Goal: Task Accomplishment & Management: Use online tool/utility

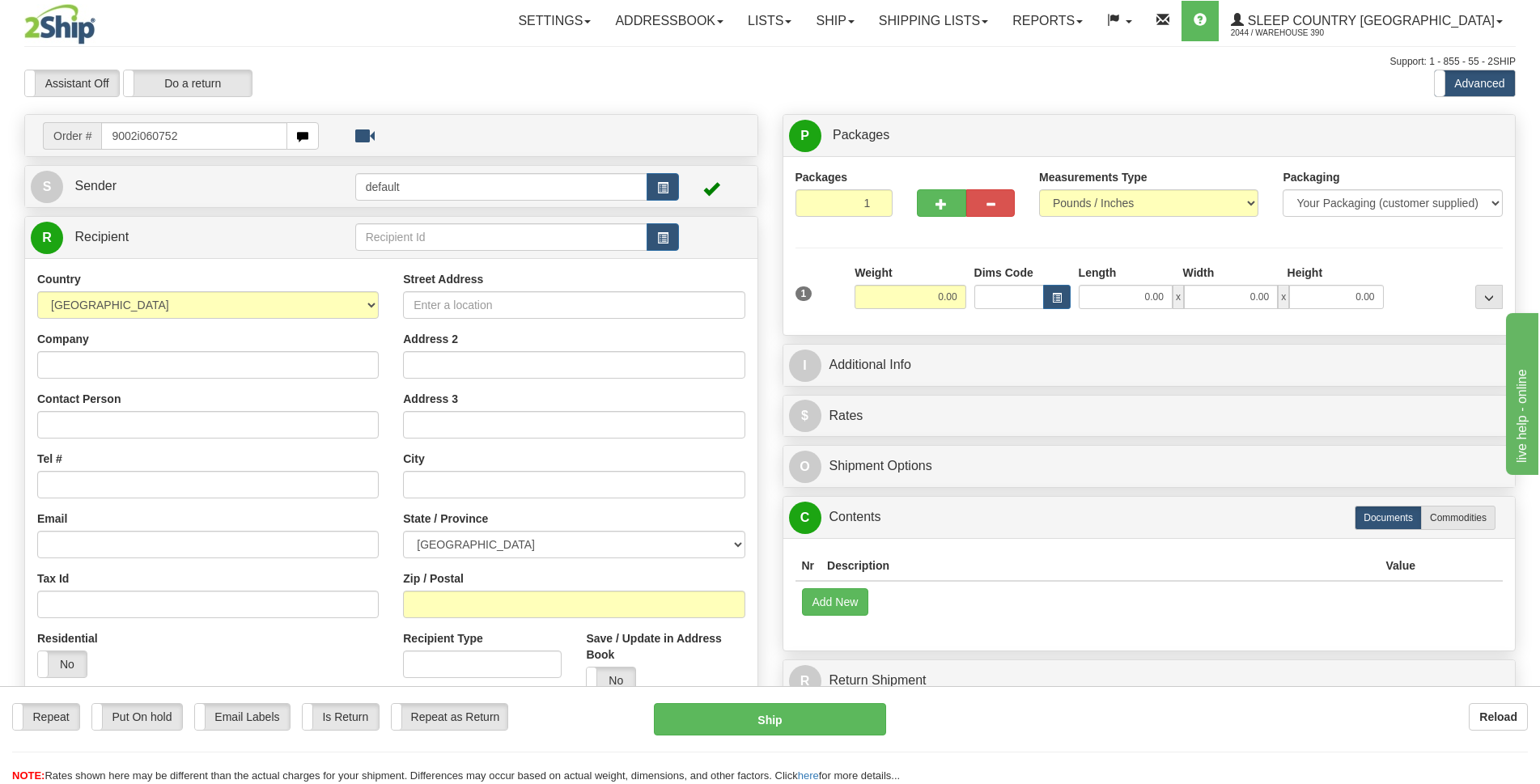
type input "9002i060752"
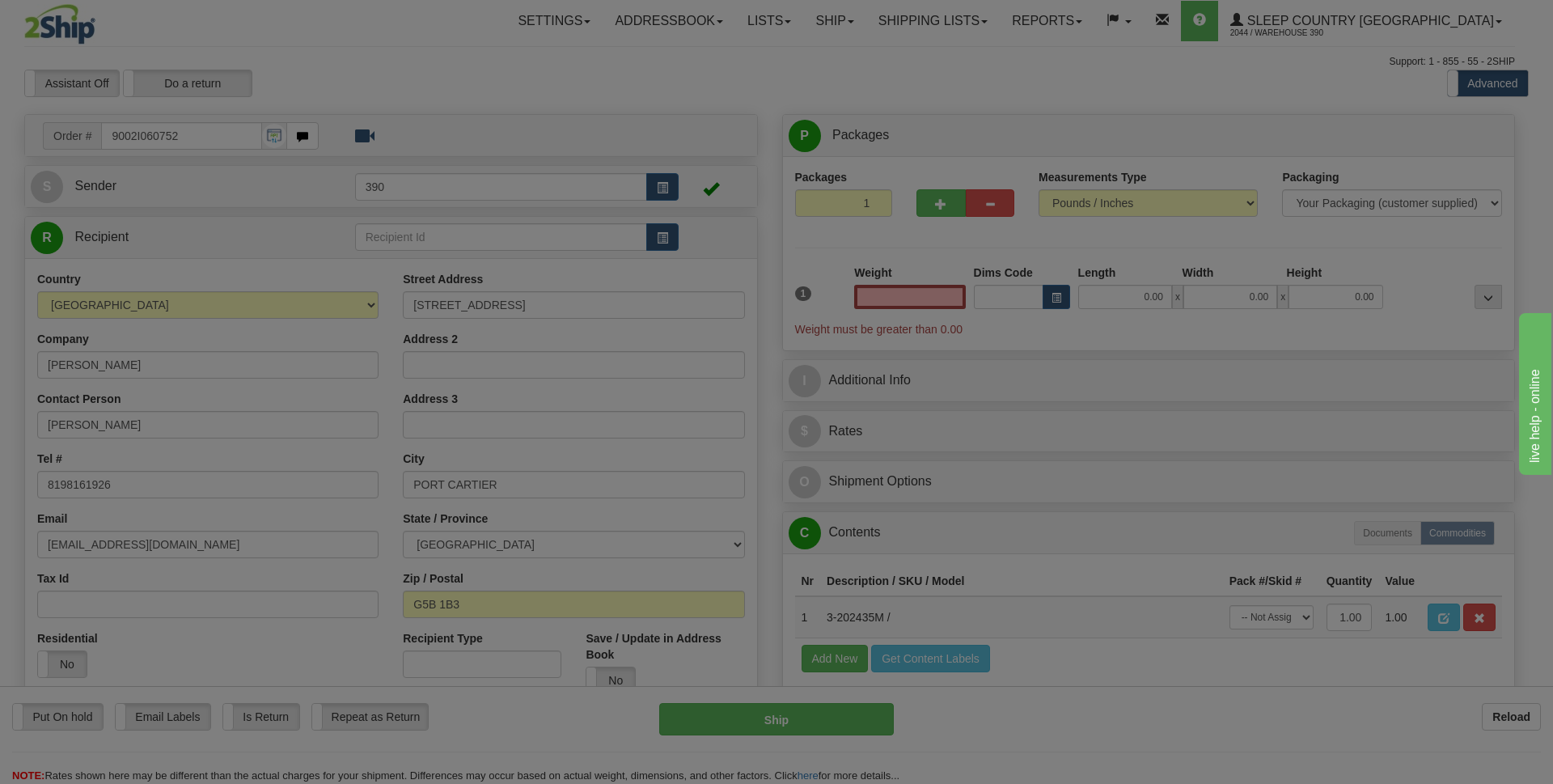
type input "PORT-CARTIER"
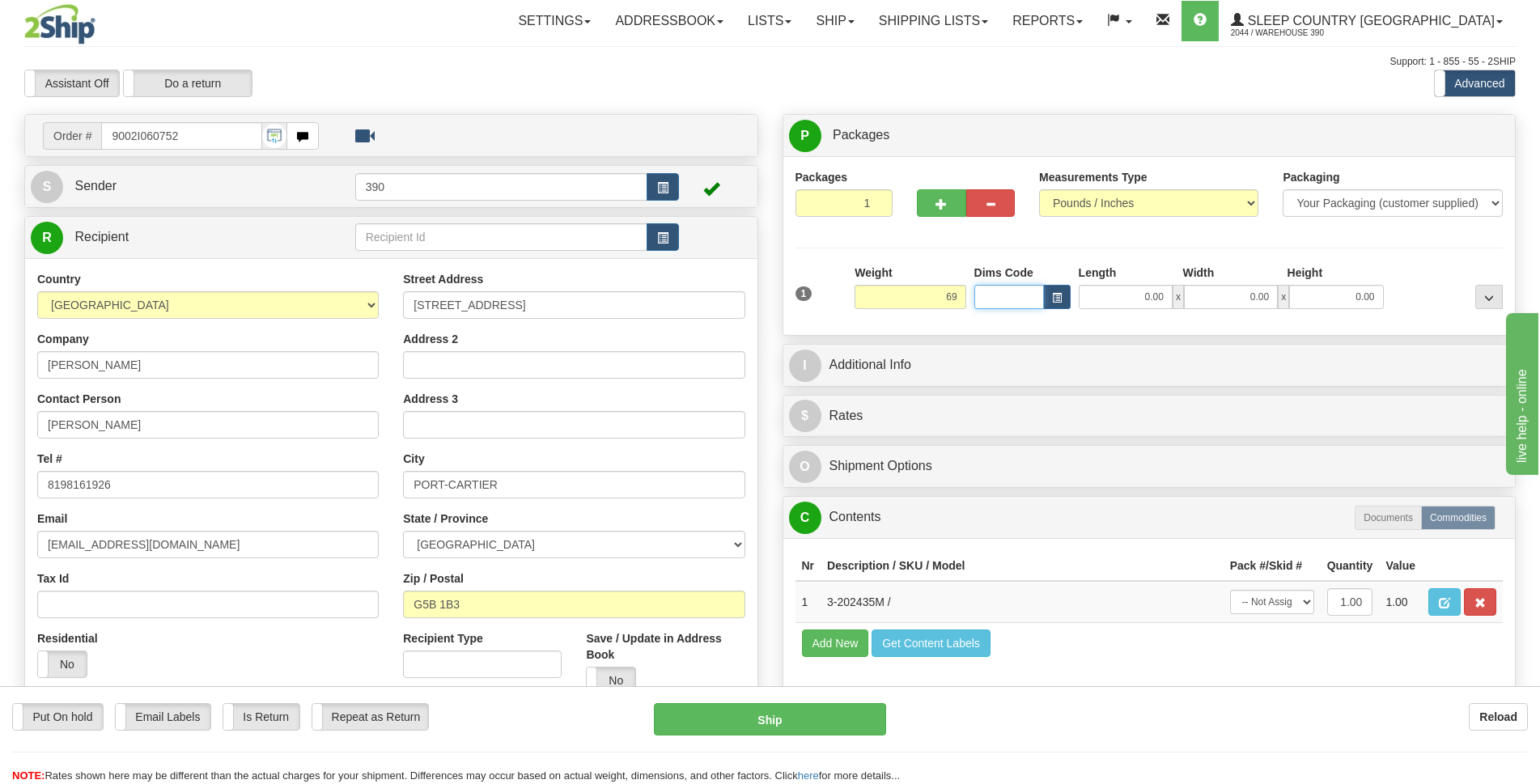
type input "69.00"
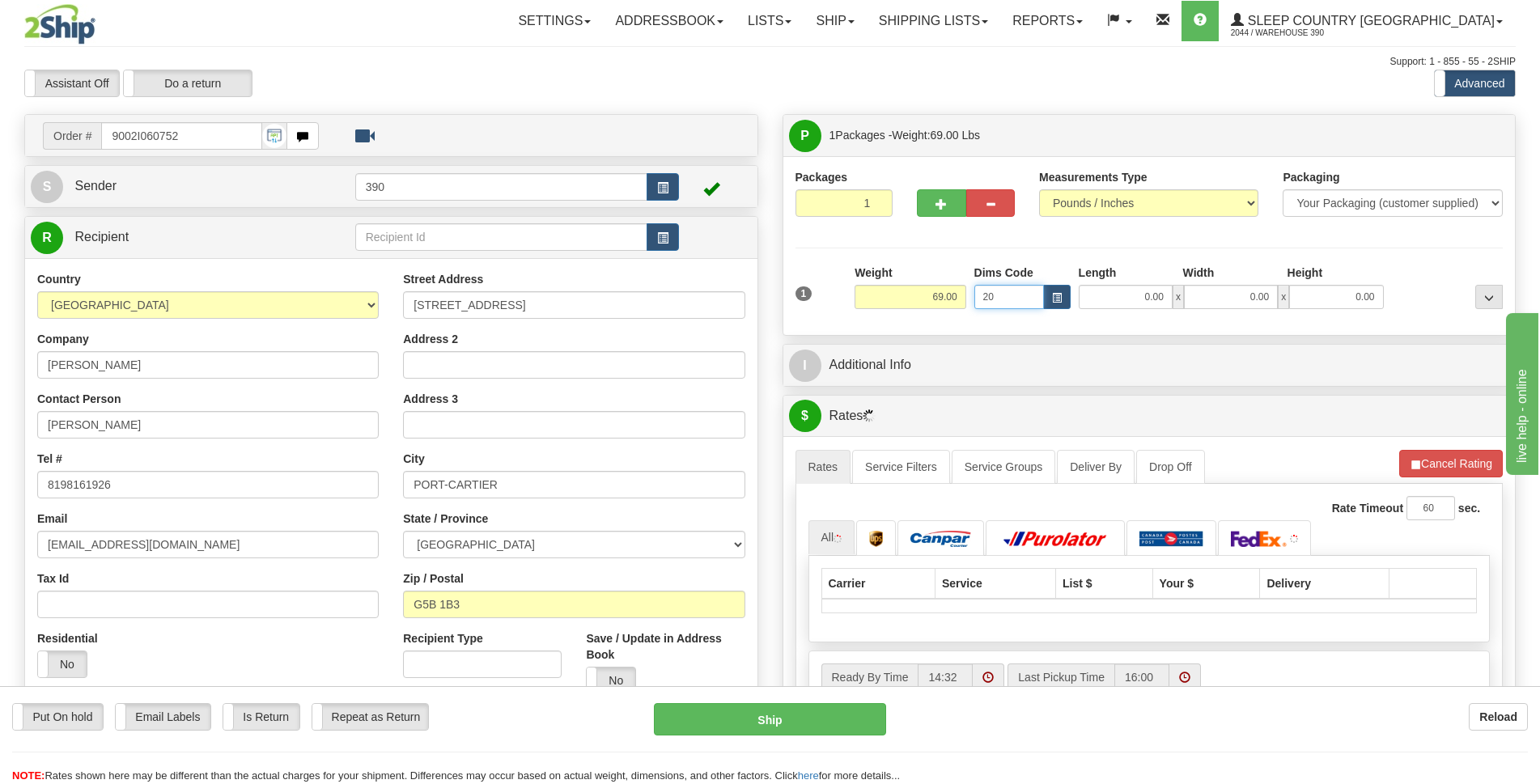
type input "20"
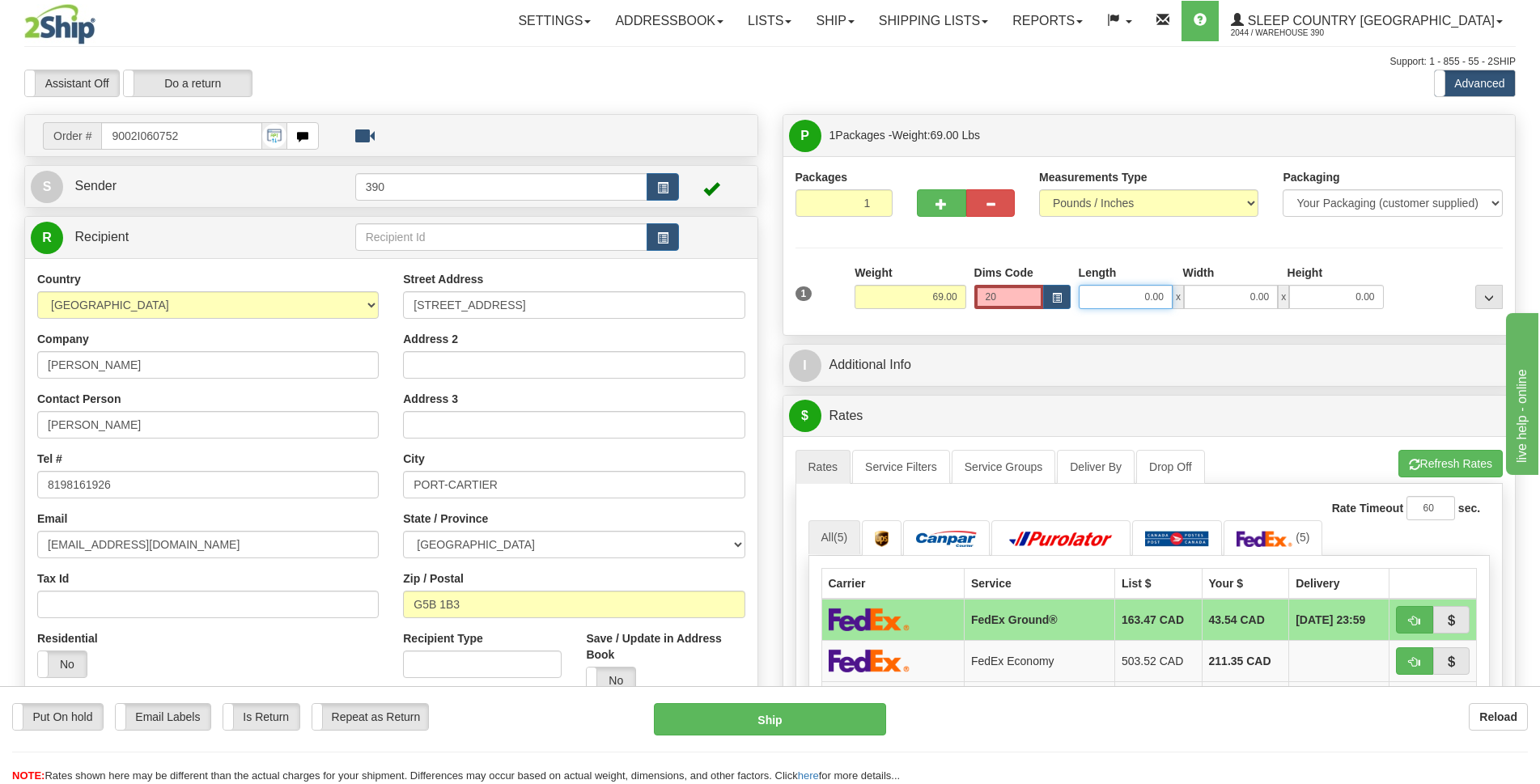
click at [1143, 298] on input "0.00" at bounding box center [1125, 297] width 94 height 24
type input "0.00"
drag, startPoint x: 1029, startPoint y: 303, endPoint x: 884, endPoint y: 299, distance: 145.1
click at [884, 299] on div "1 Weight 69.00 Dims Code 20" at bounding box center [1150, 293] width 716 height 57
click at [1147, 290] on input "0.00" at bounding box center [1125, 297] width 94 height 24
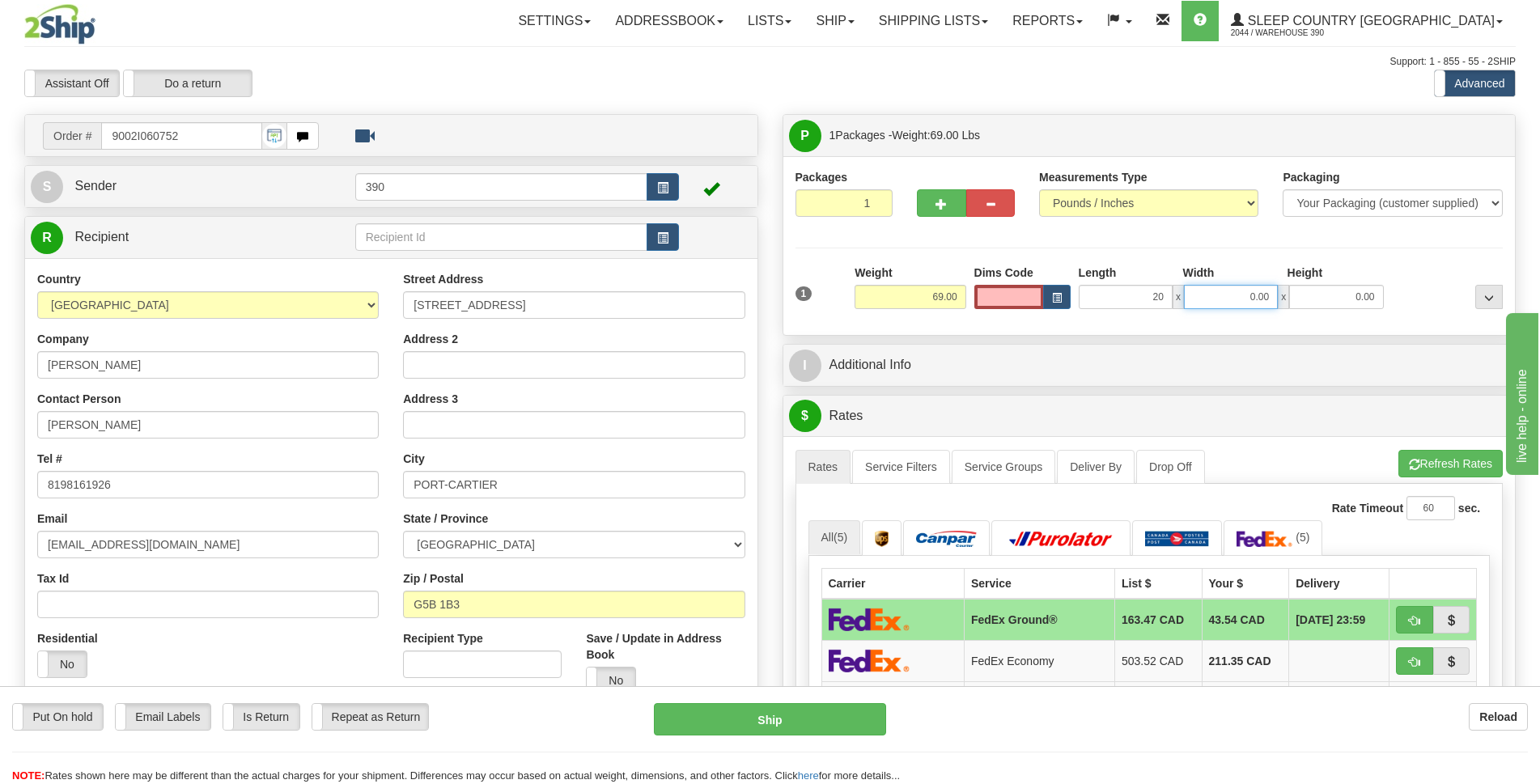
type input "20.00"
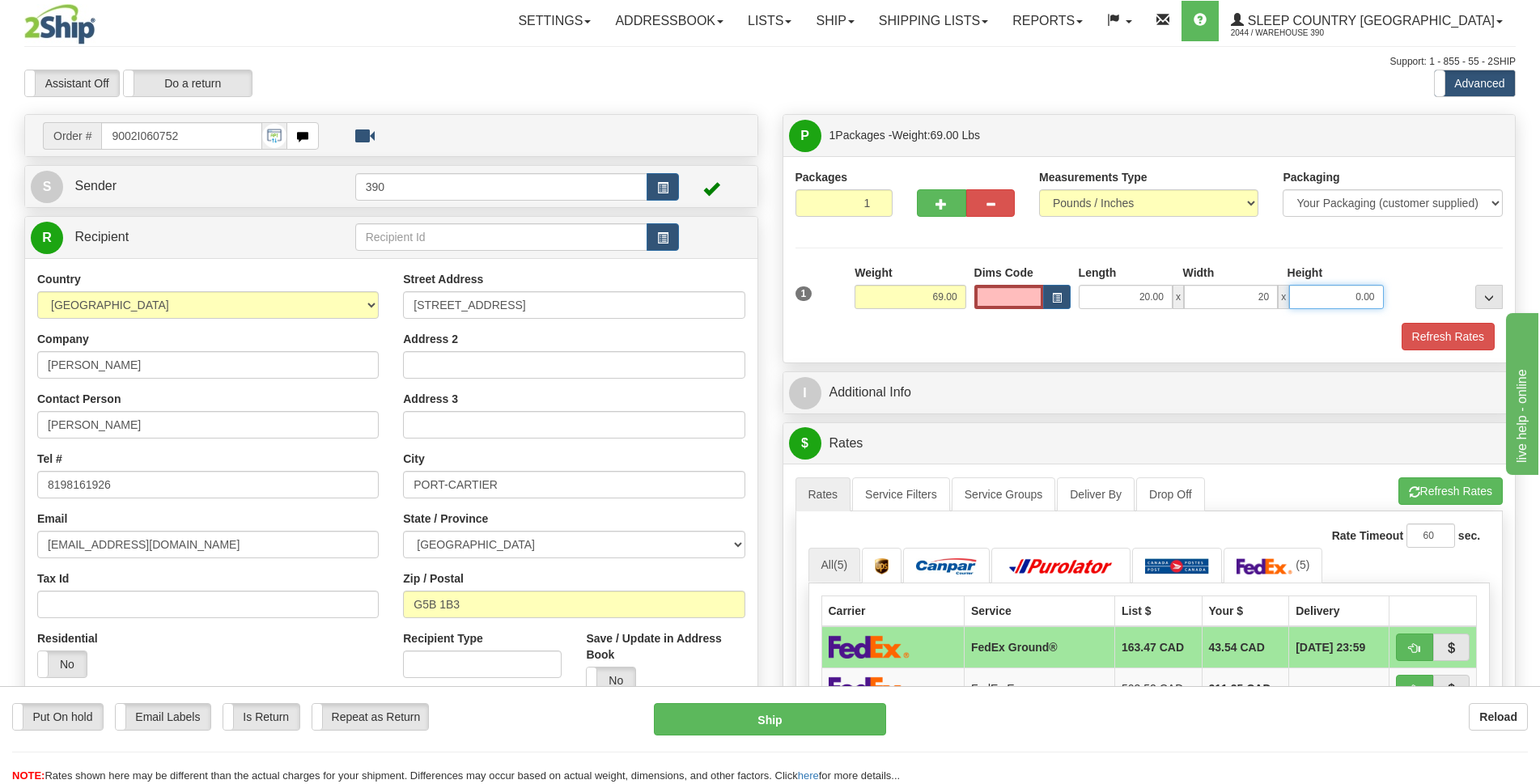
type input "20.00"
drag, startPoint x: 1347, startPoint y: 292, endPoint x: 1359, endPoint y: 290, distance: 12.2
click at [1359, 290] on input "20.00" at bounding box center [1336, 297] width 94 height 24
click at [1358, 298] on input "20.00" at bounding box center [1336, 297] width 94 height 24
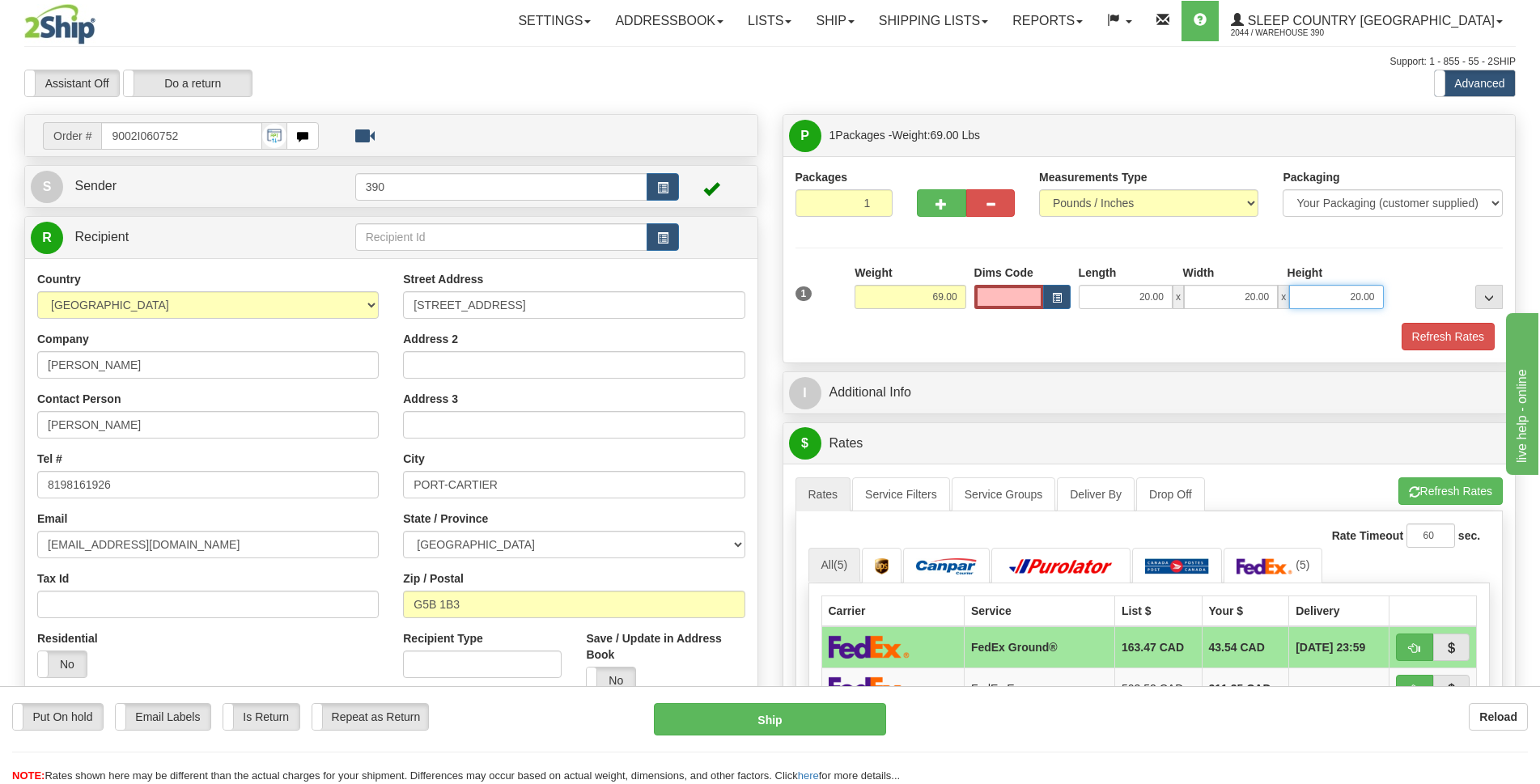
drag, startPoint x: 1353, startPoint y: 297, endPoint x: 1370, endPoint y: 297, distance: 17.0
click at [1355, 297] on input "20.00" at bounding box center [1336, 297] width 94 height 24
type input "40.00"
click at [1016, 304] on input "Dims Code" at bounding box center [1009, 297] width 70 height 24
click at [1073, 329] on div "Refresh Rates" at bounding box center [1150, 336] width 716 height 27
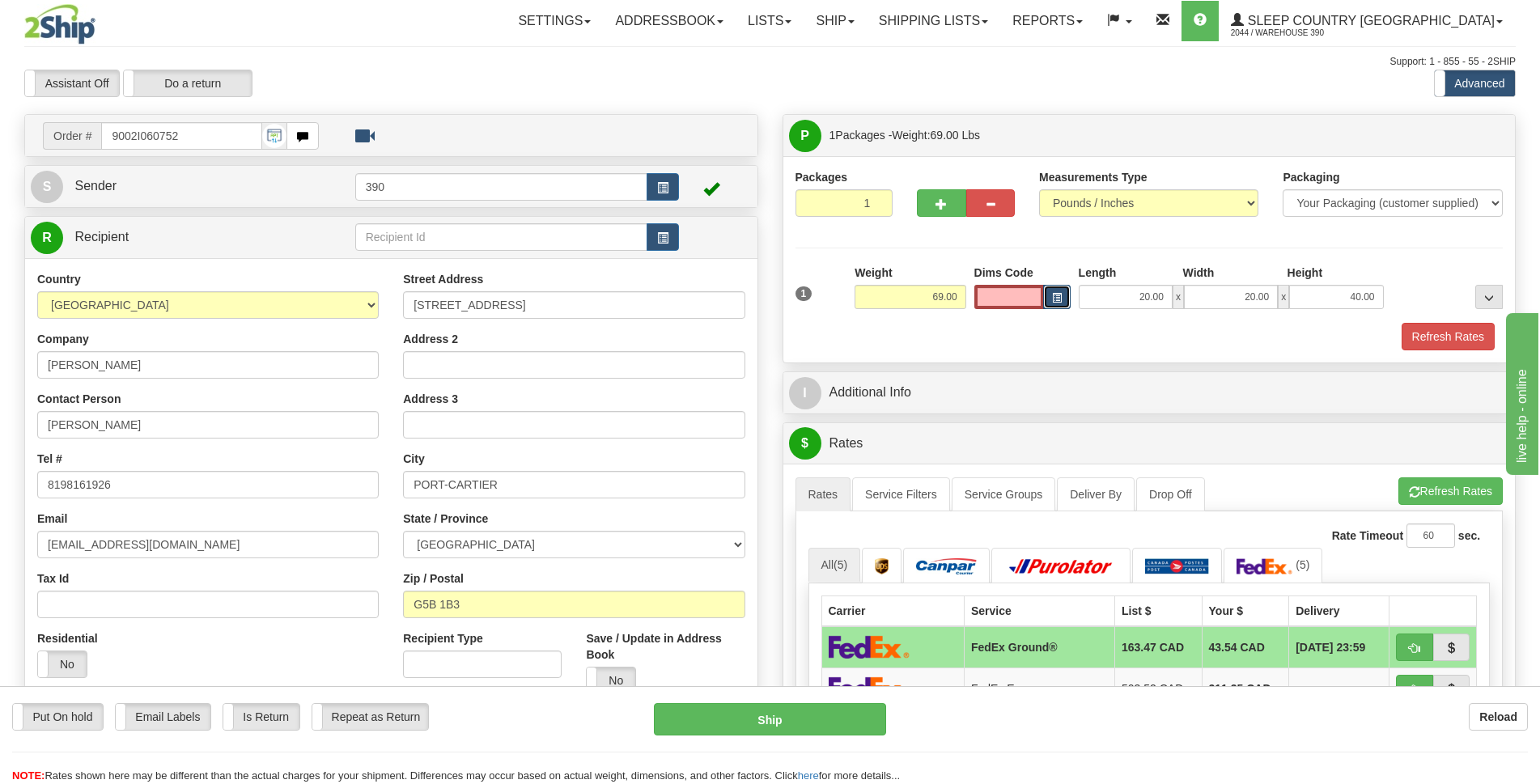
click at [1050, 296] on button "button" at bounding box center [1057, 297] width 27 height 24
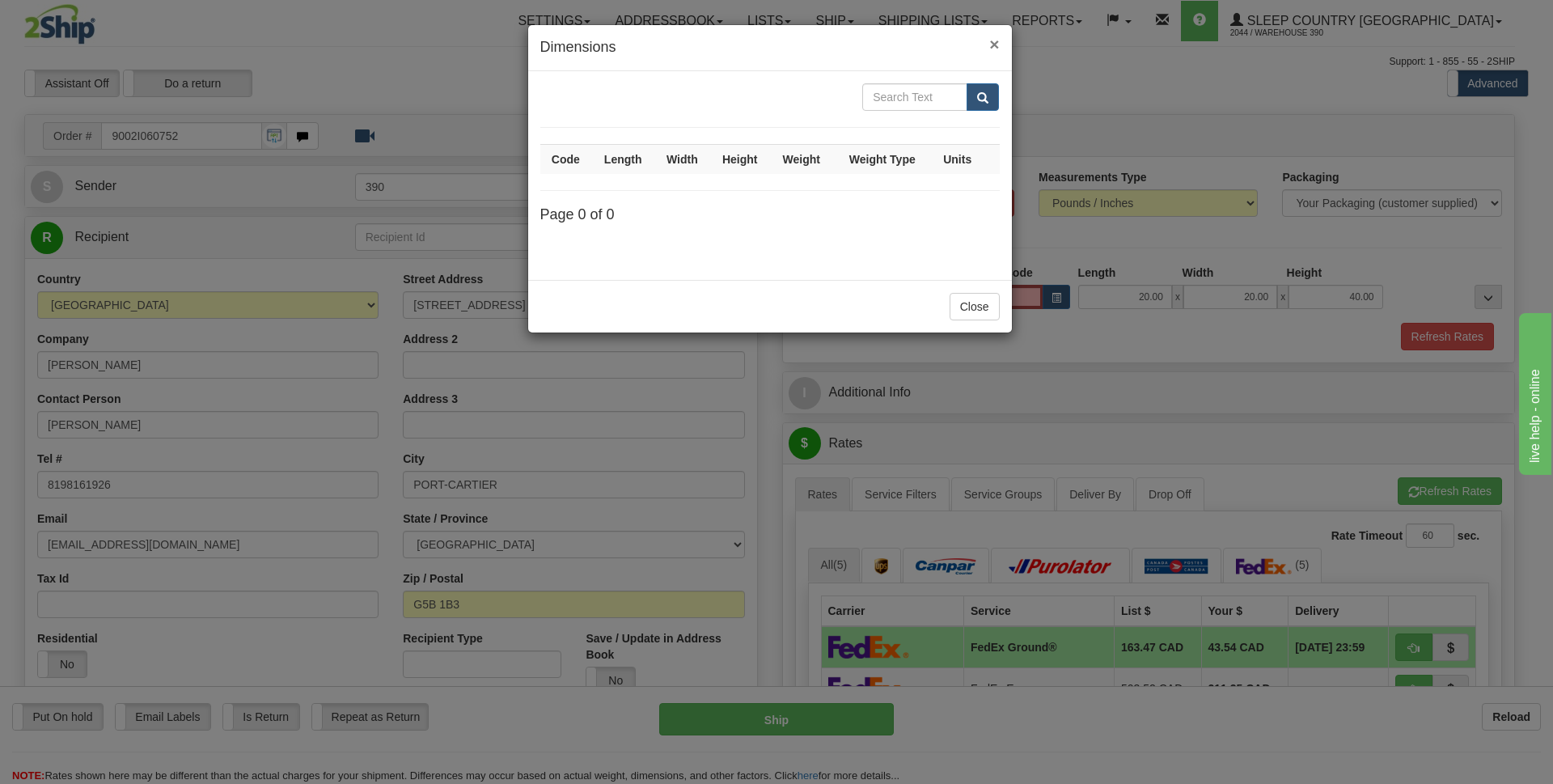
click at [997, 43] on span "×" at bounding box center [994, 44] width 9 height 19
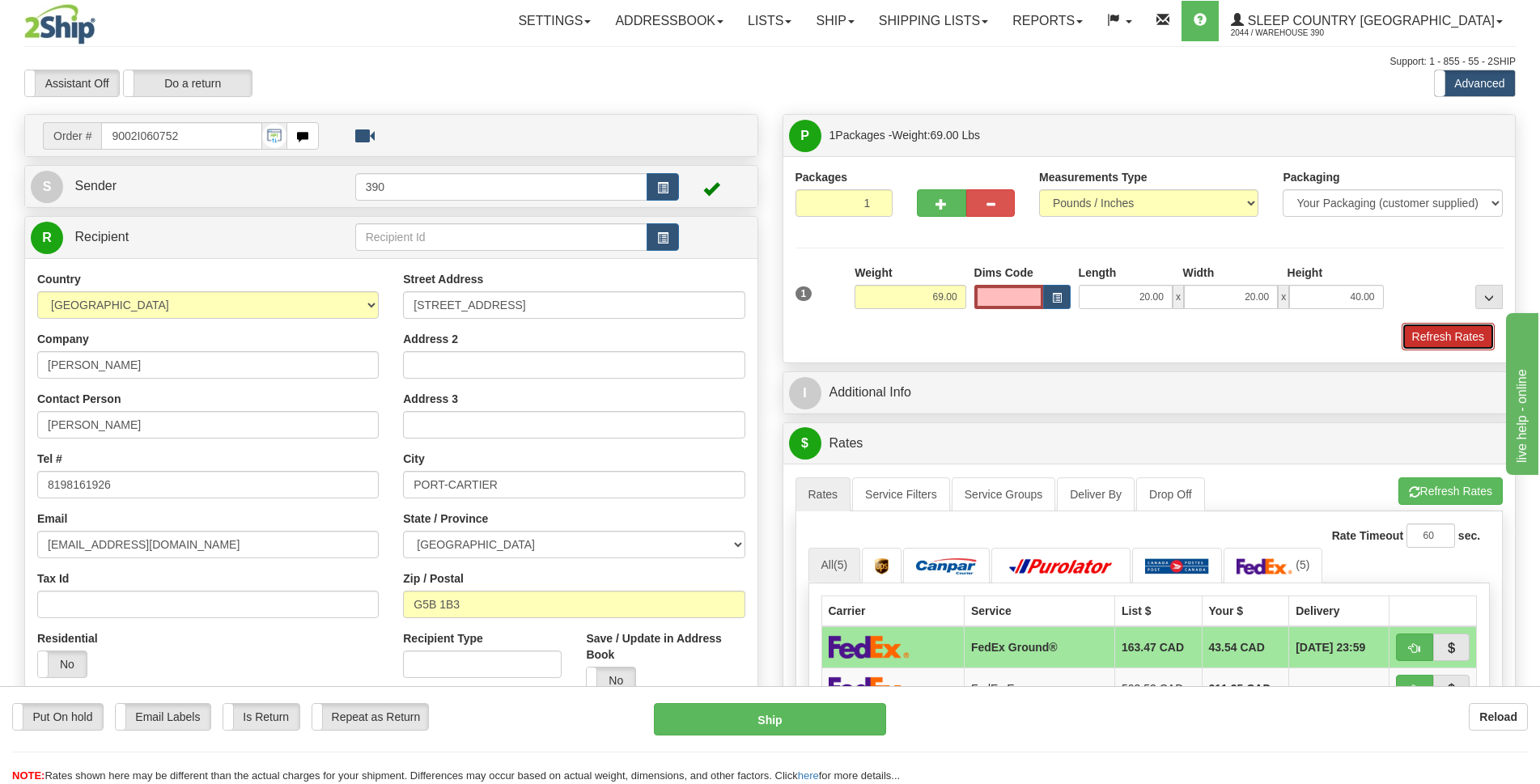
click at [1421, 339] on button "Refresh Rates" at bounding box center [1448, 336] width 93 height 27
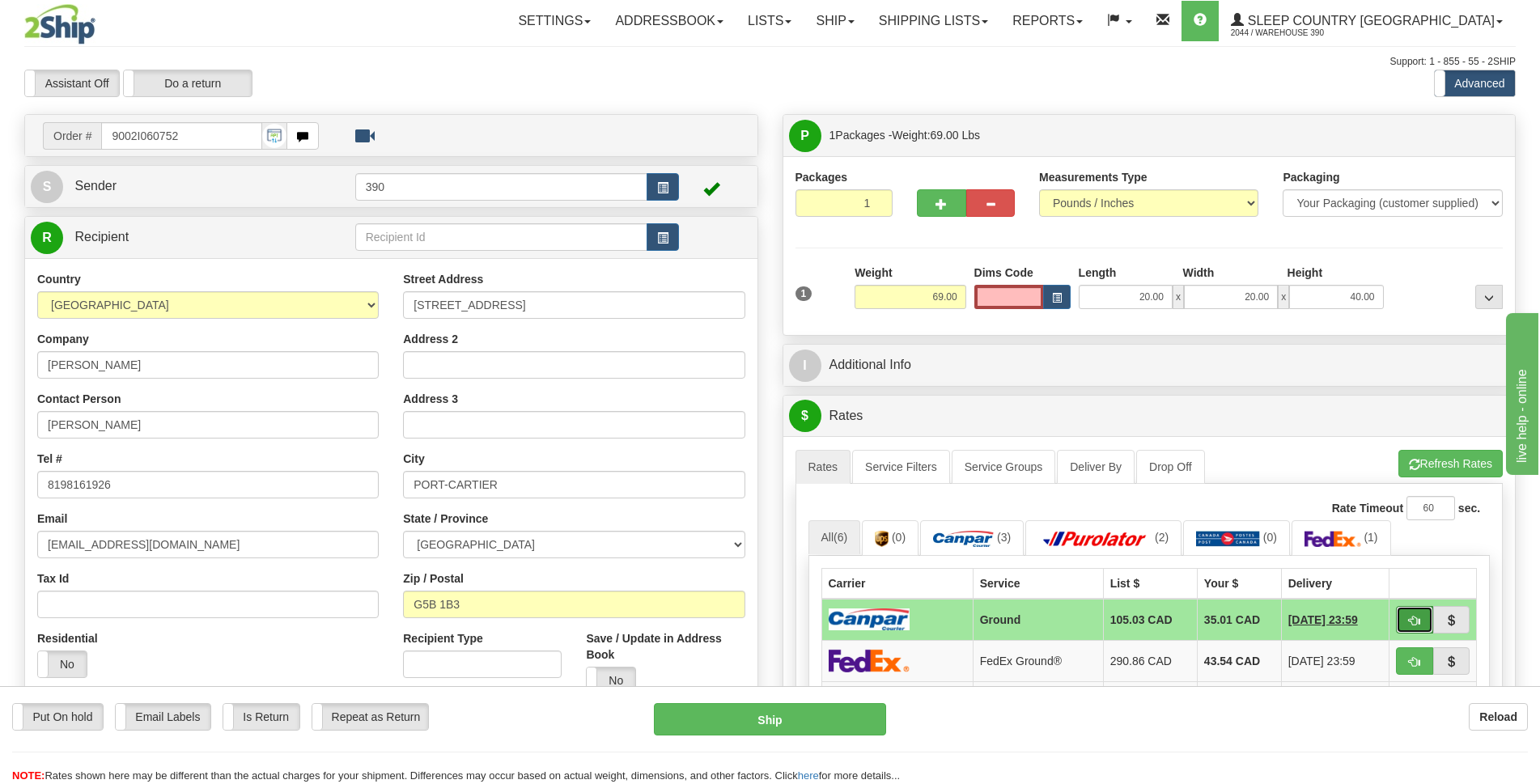
click at [1416, 618] on span "button" at bounding box center [1415, 620] width 11 height 10
type input "1"
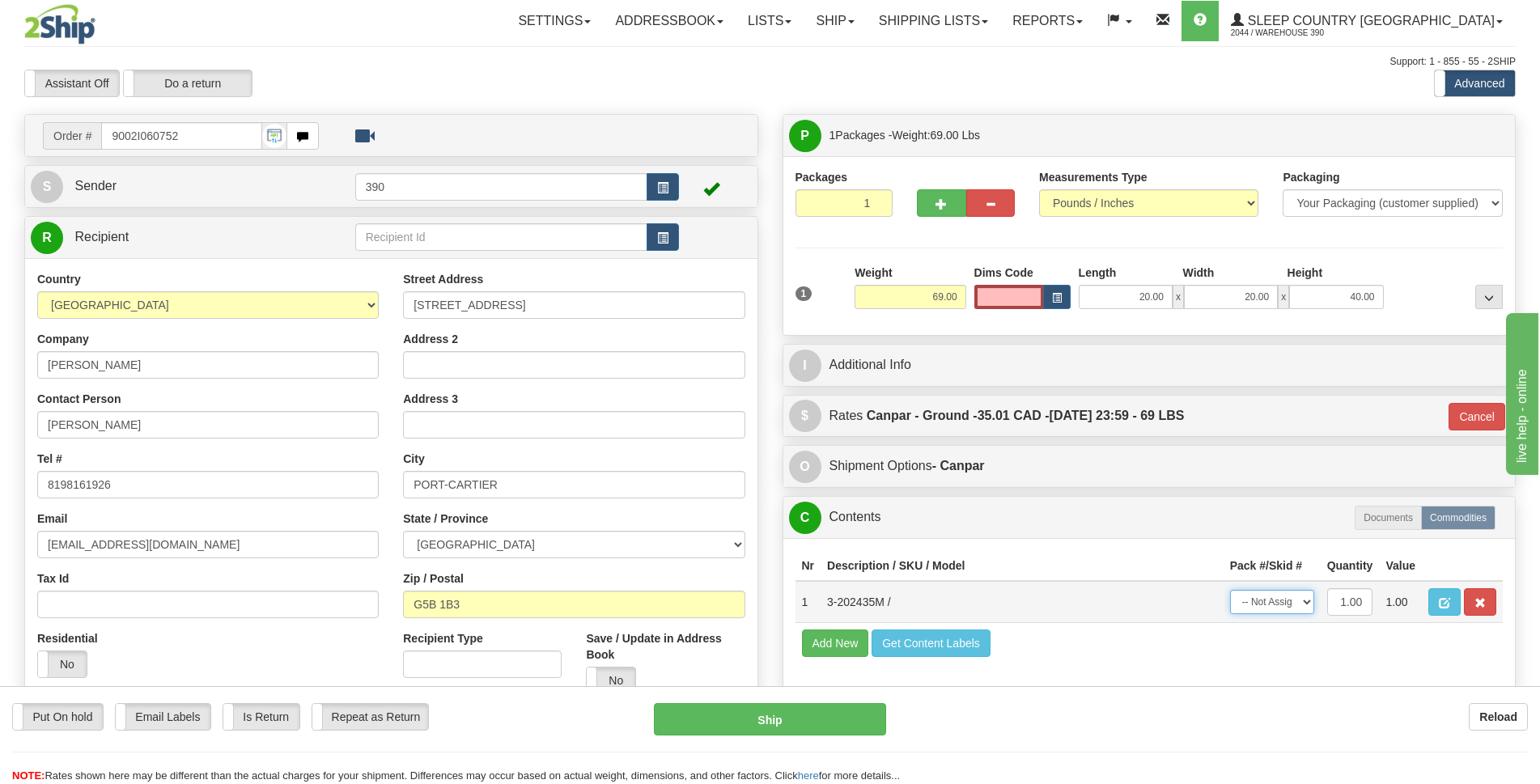
click at [1310, 604] on select "-- Not Assigned -- Package 1" at bounding box center [1271, 602] width 84 height 24
select select "0"
click at [1230, 590] on select "-- Not Assigned -- Package 1" at bounding box center [1271, 602] width 84 height 24
click at [775, 709] on button "Ship" at bounding box center [770, 719] width 232 height 32
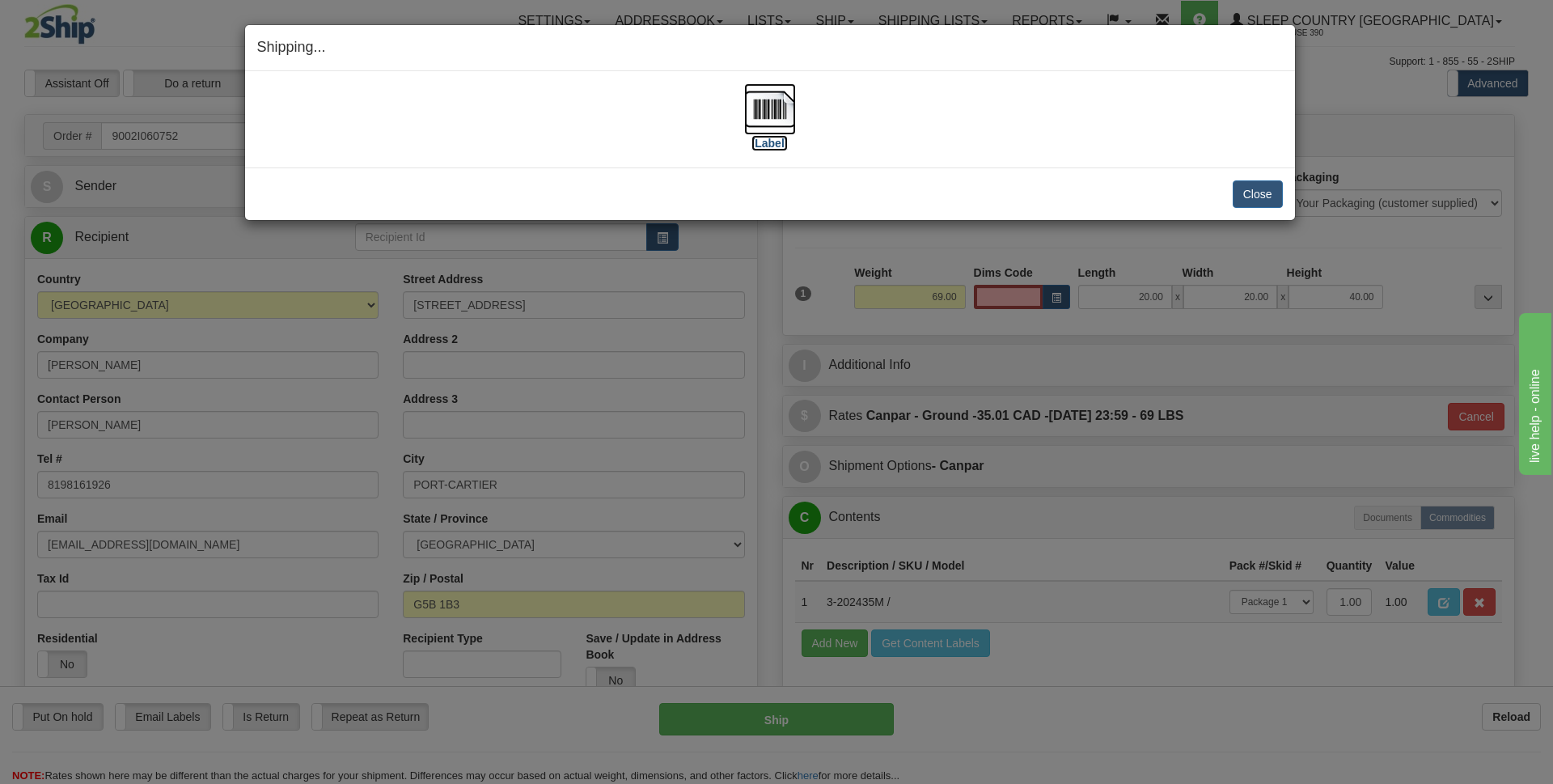
click at [767, 122] on img at bounding box center [770, 108] width 52 height 52
click at [1258, 197] on button "Close" at bounding box center [1257, 193] width 50 height 27
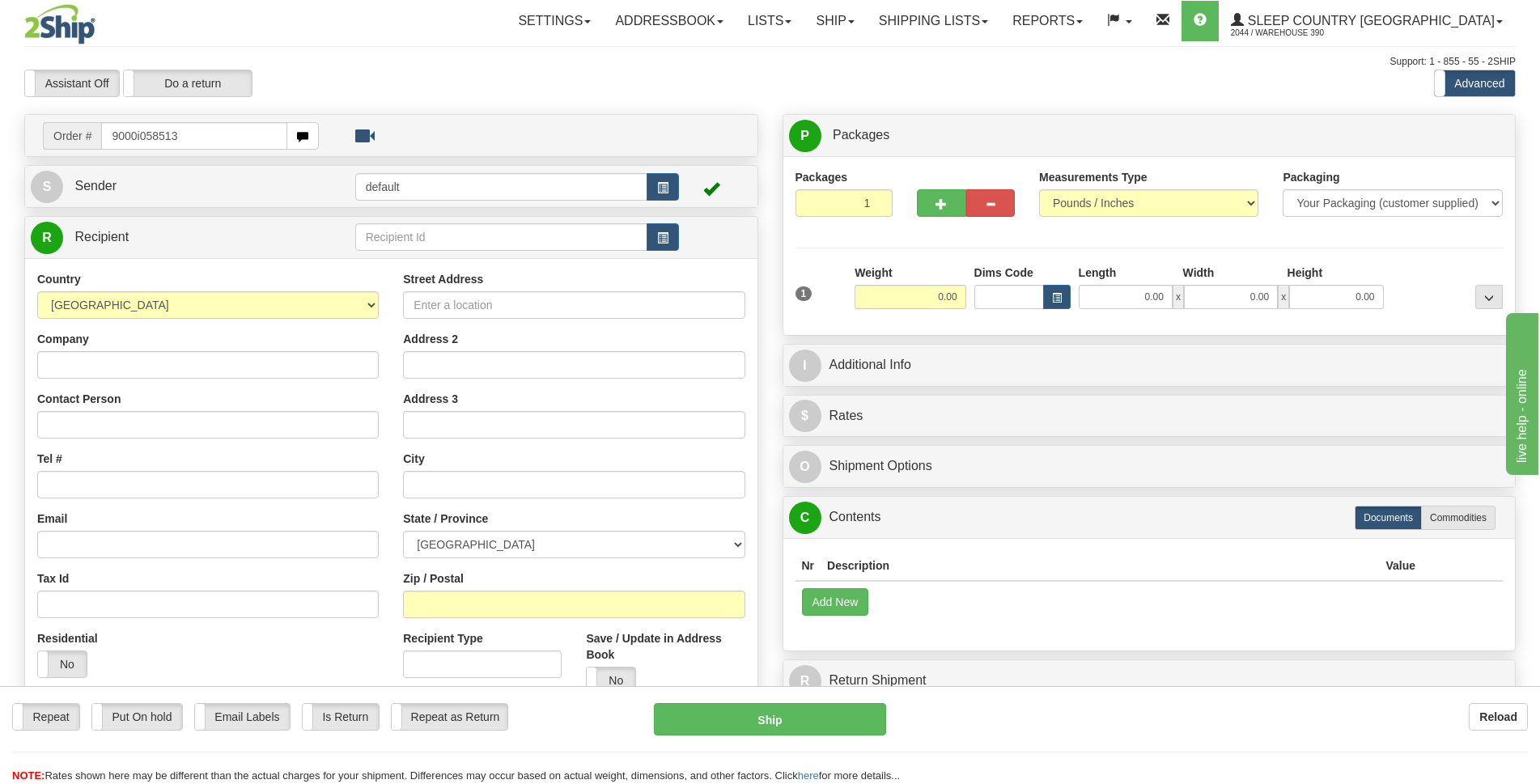
type input "9000i058513"
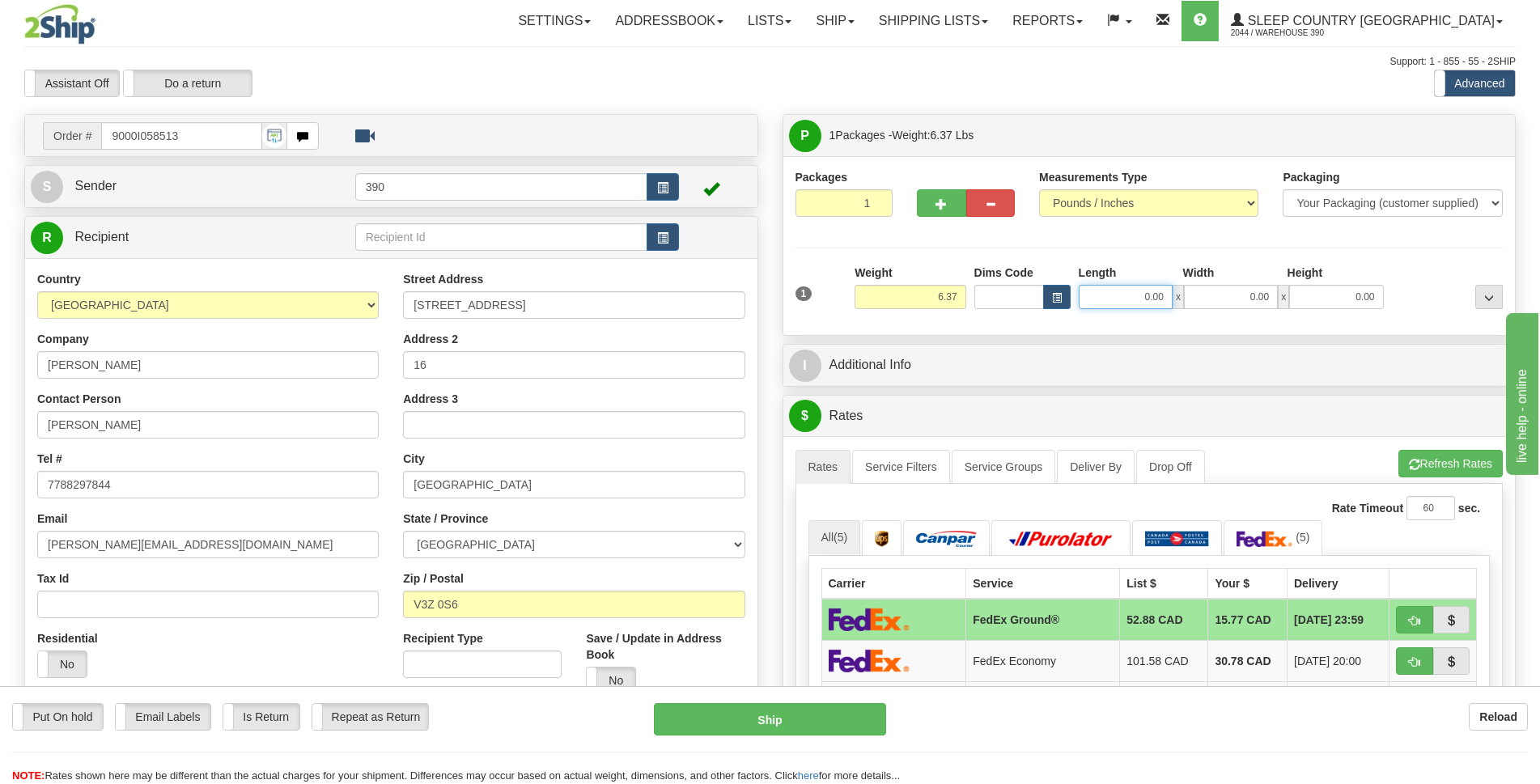
drag, startPoint x: 1133, startPoint y: 292, endPoint x: 1143, endPoint y: 290, distance: 10.2
click at [1136, 292] on input "0.00" at bounding box center [1125, 297] width 94 height 24
type input "8.00"
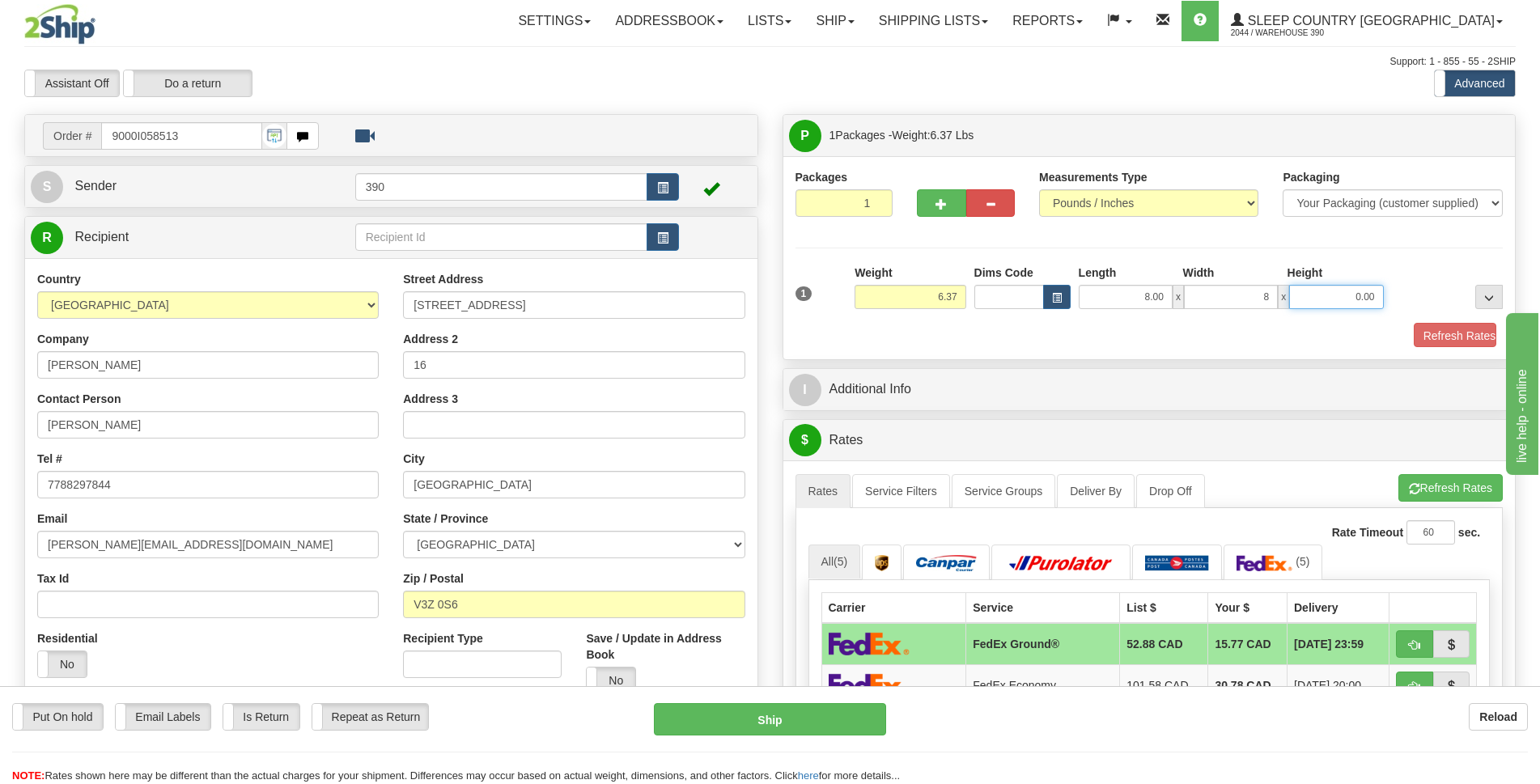
type input "8.00"
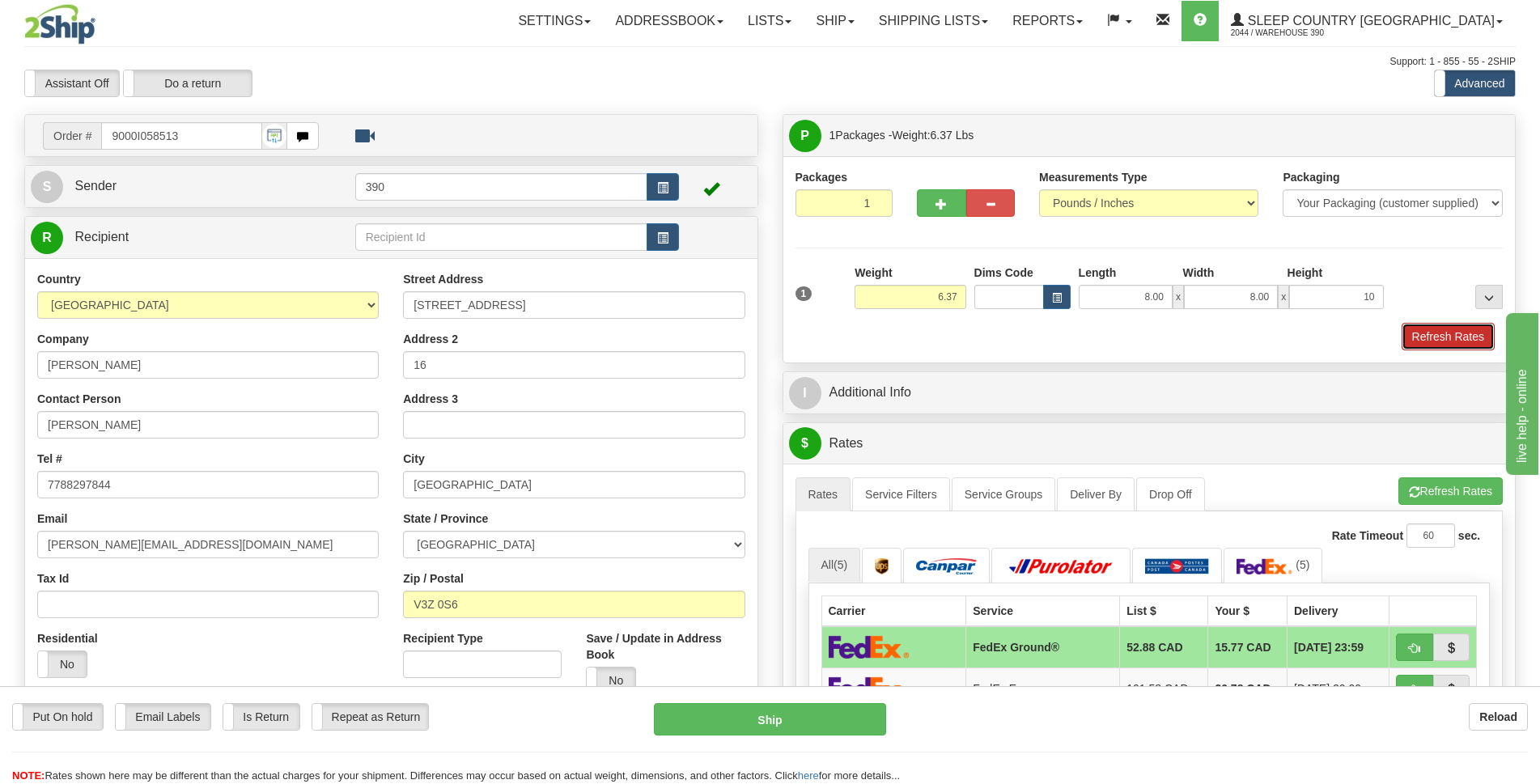
type input "10.00"
click at [1449, 329] on button "Refresh Rates" at bounding box center [1448, 336] width 93 height 27
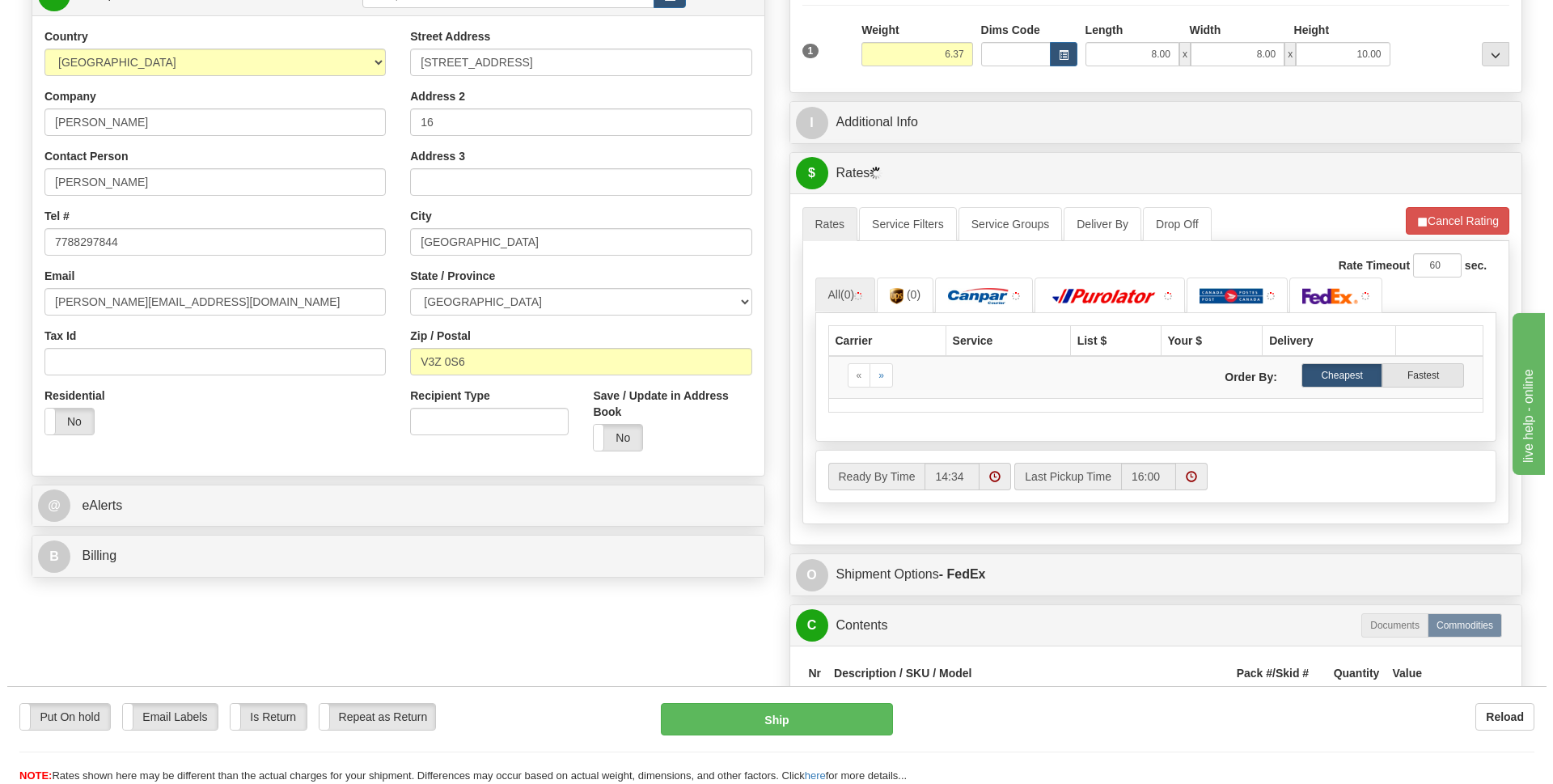
scroll to position [323, 0]
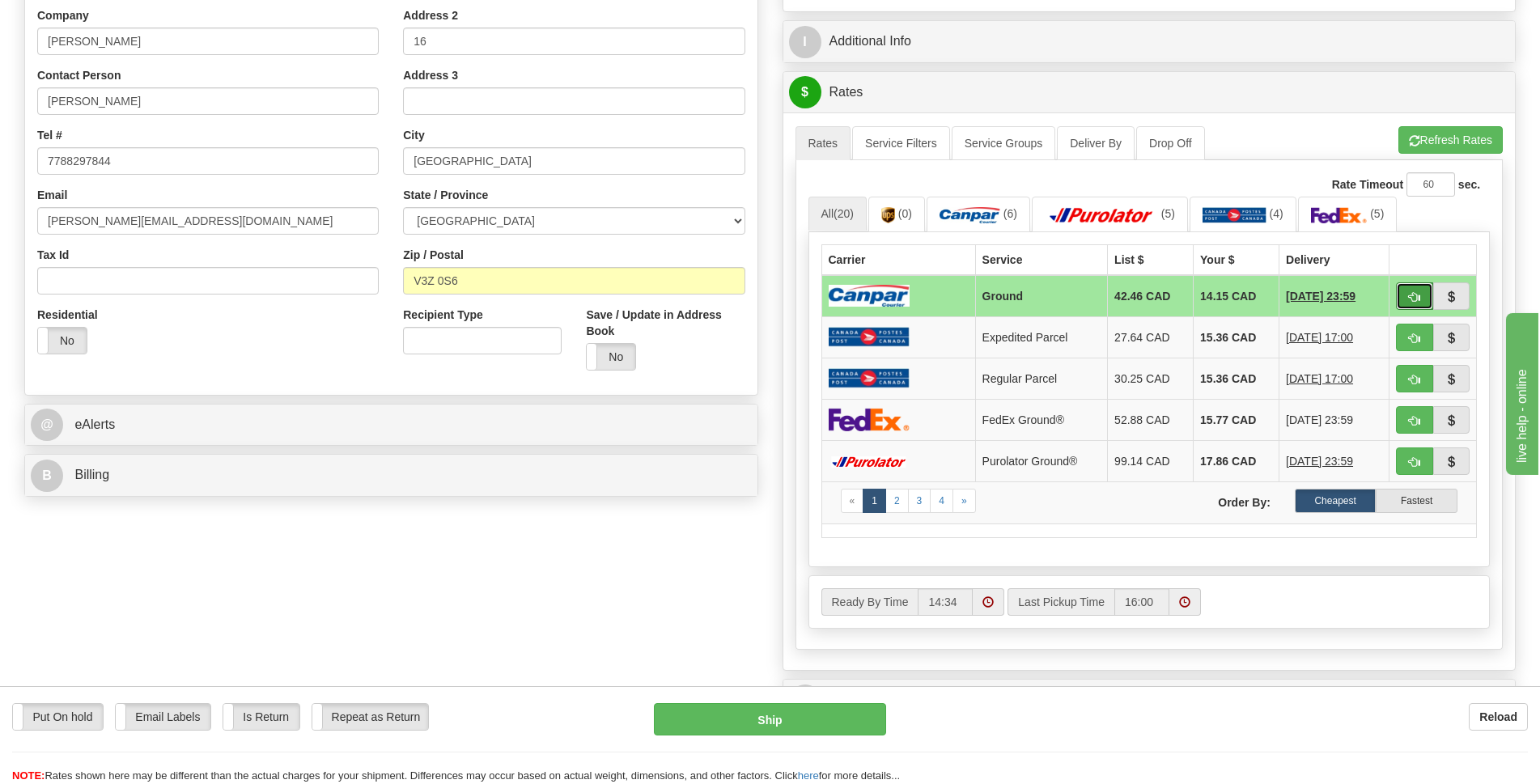
click at [1416, 288] on button "button" at bounding box center [1414, 296] width 37 height 27
type input "1"
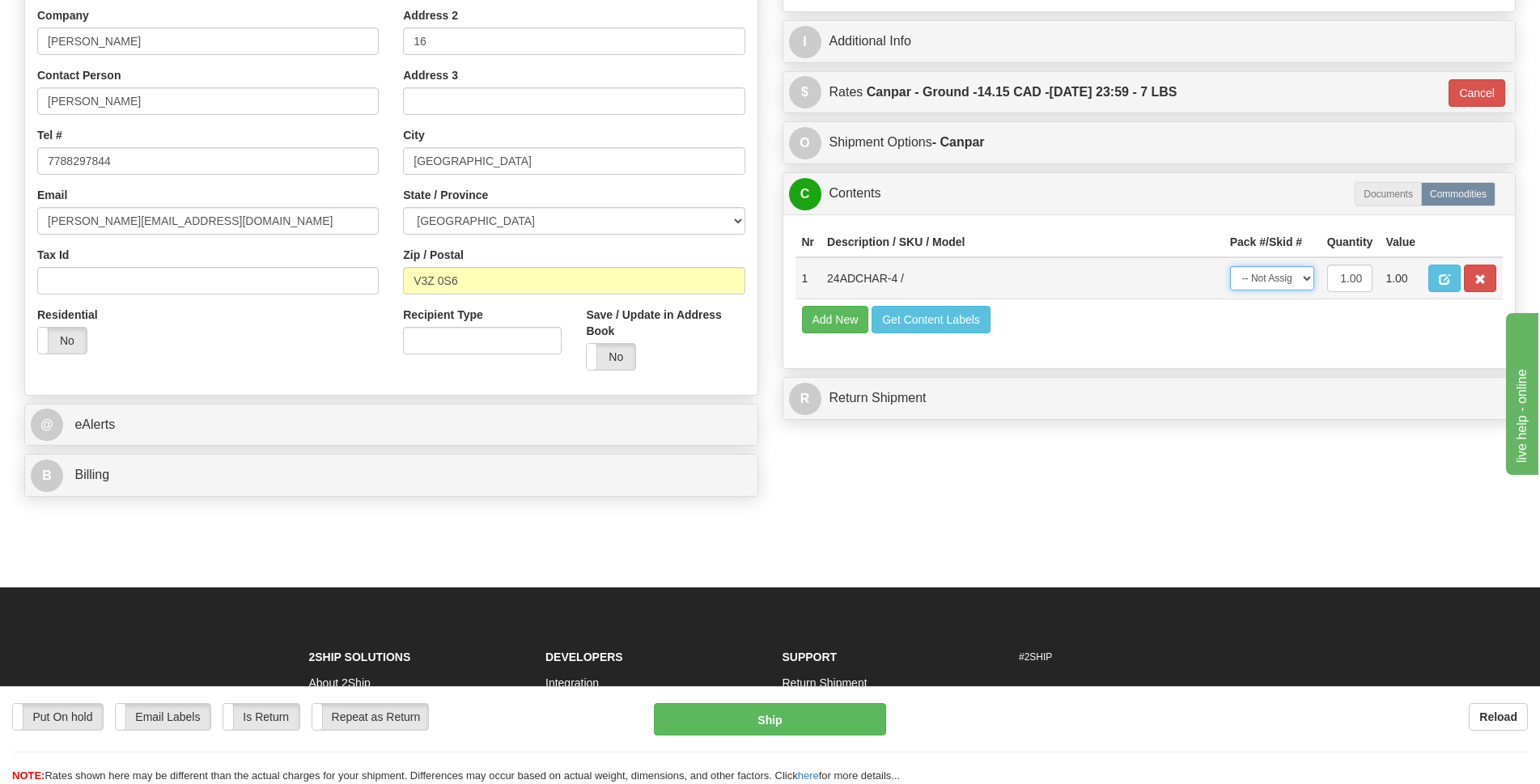
click at [1301, 277] on select "-- Not Assigned -- Package 1" at bounding box center [1271, 278] width 84 height 24
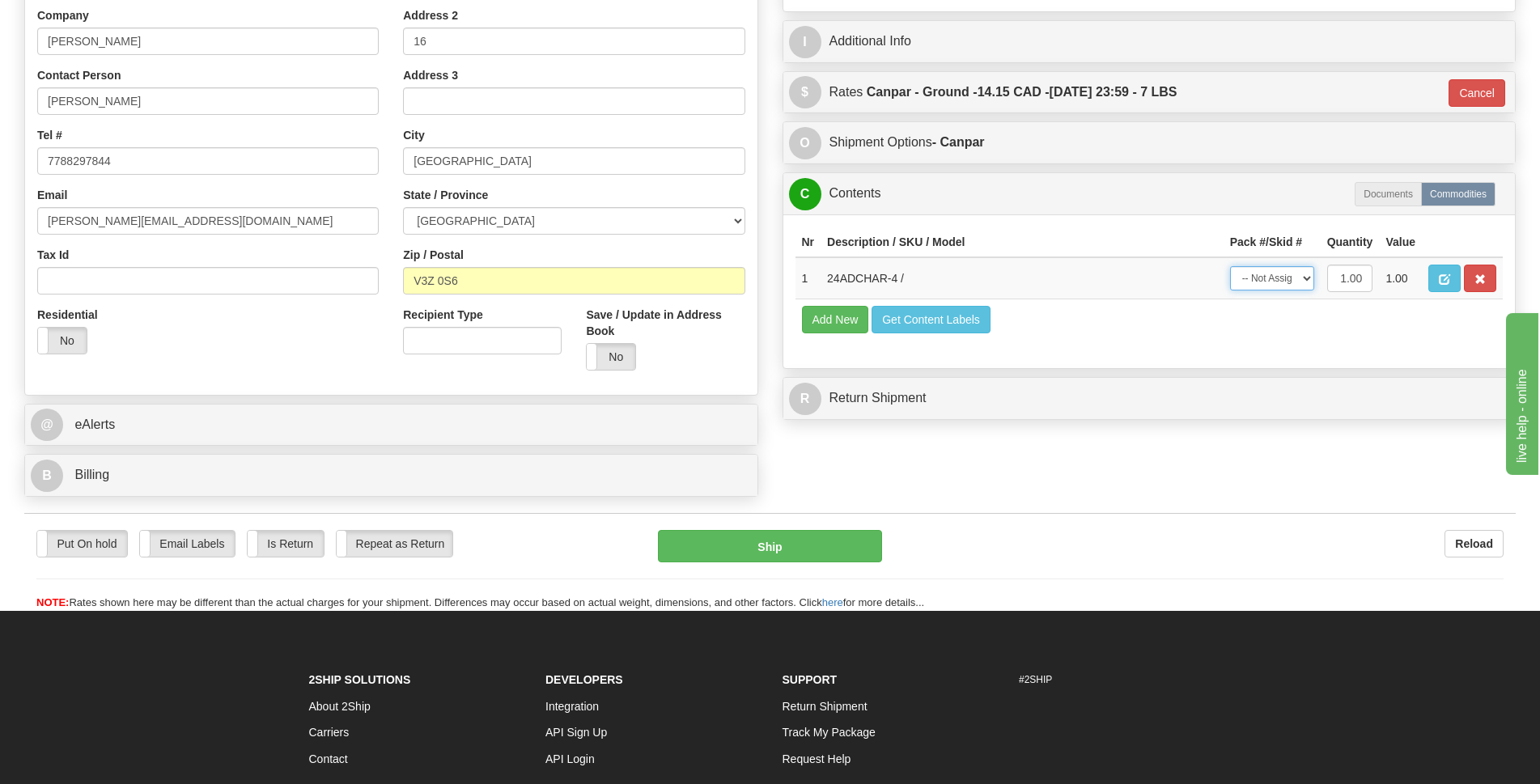
select select "0"
click at [1230, 266] on select "-- Not Assigned -- Package 1" at bounding box center [1271, 278] width 84 height 24
click at [797, 539] on button "Ship" at bounding box center [770, 546] width 224 height 32
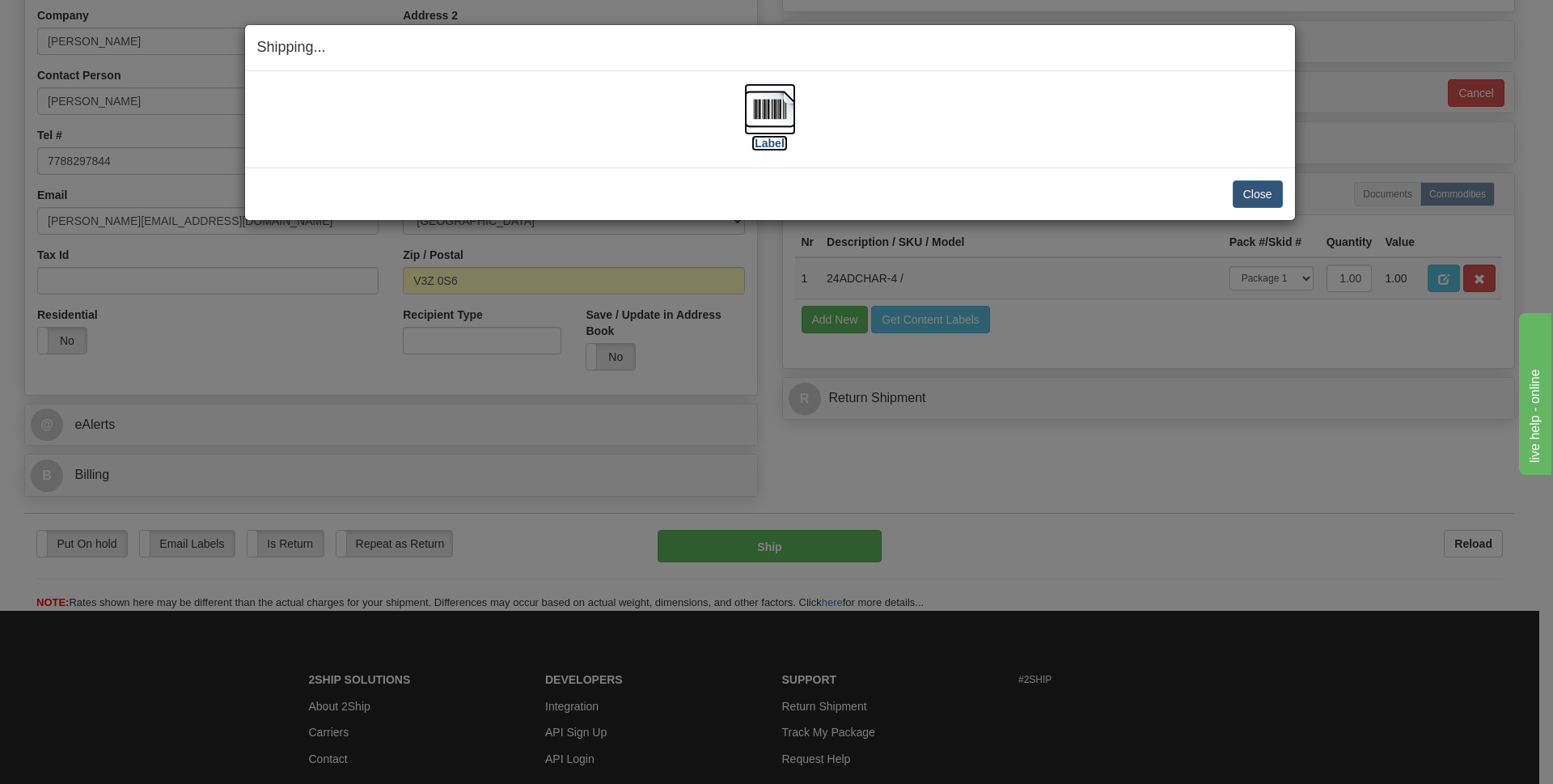
click at [783, 117] on img at bounding box center [770, 108] width 52 height 52
click at [1275, 191] on button "Close" at bounding box center [1257, 193] width 50 height 27
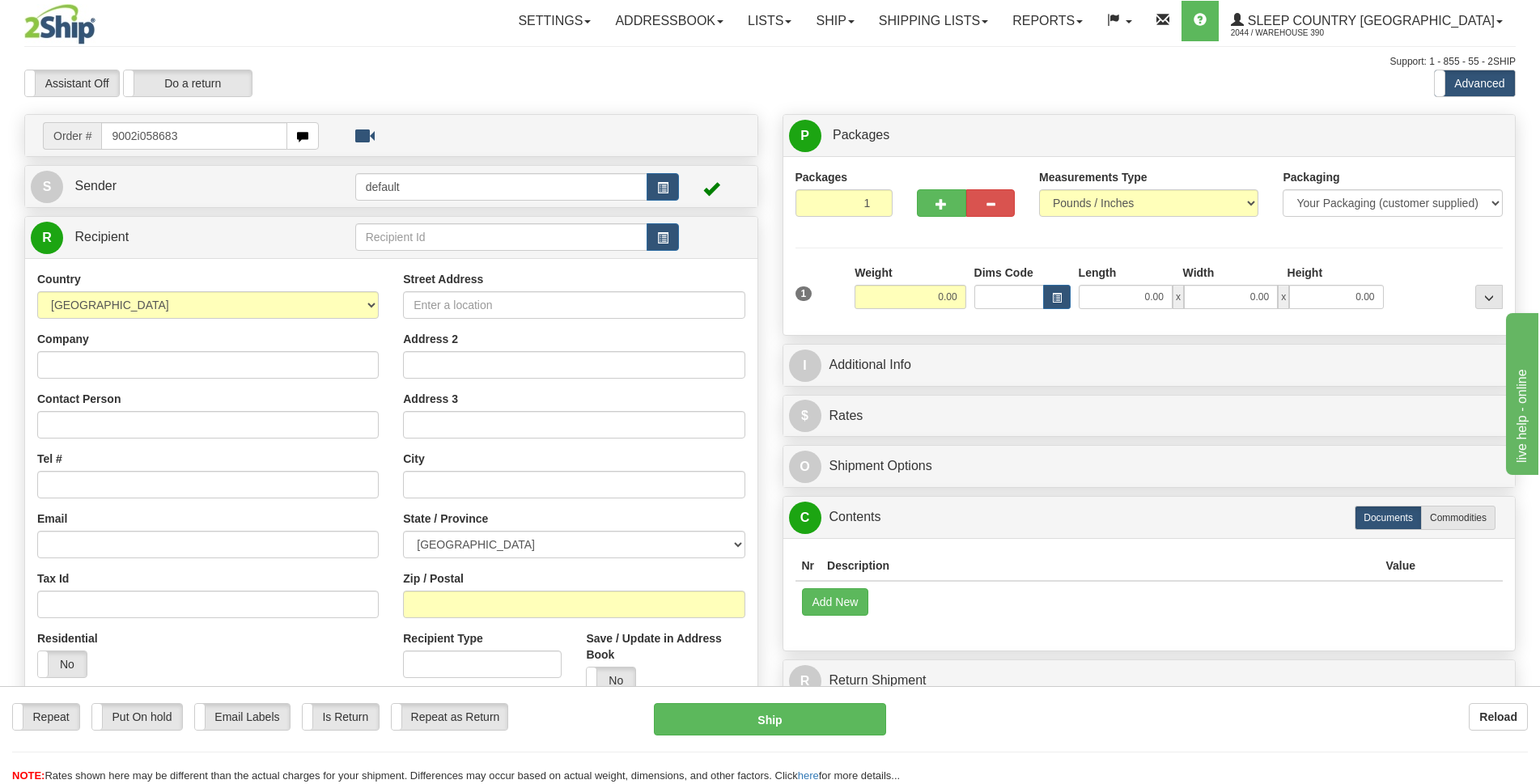
type input "9002i058683"
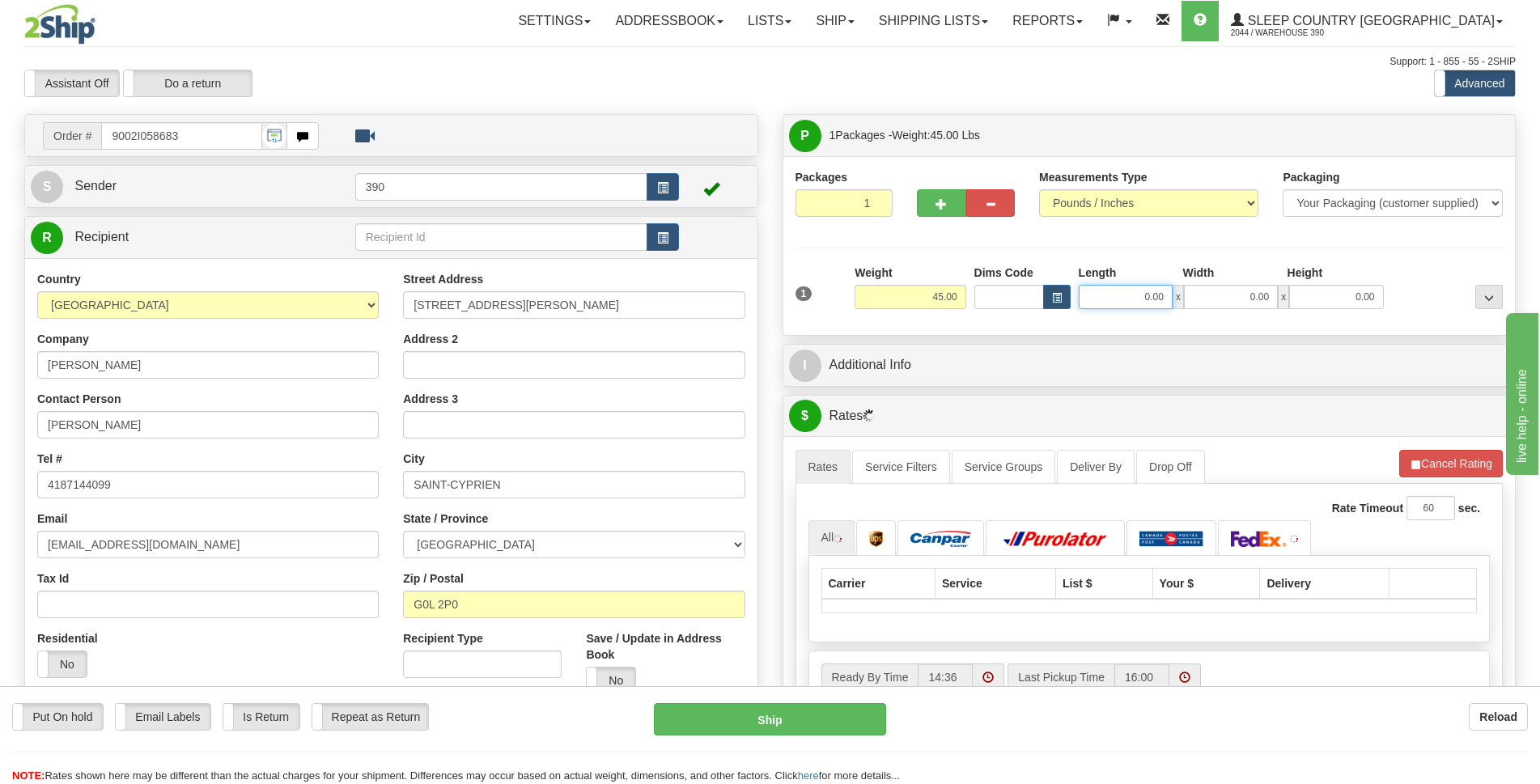
click at [1138, 295] on input "0.00" at bounding box center [1125, 297] width 94 height 24
type input "2.00"
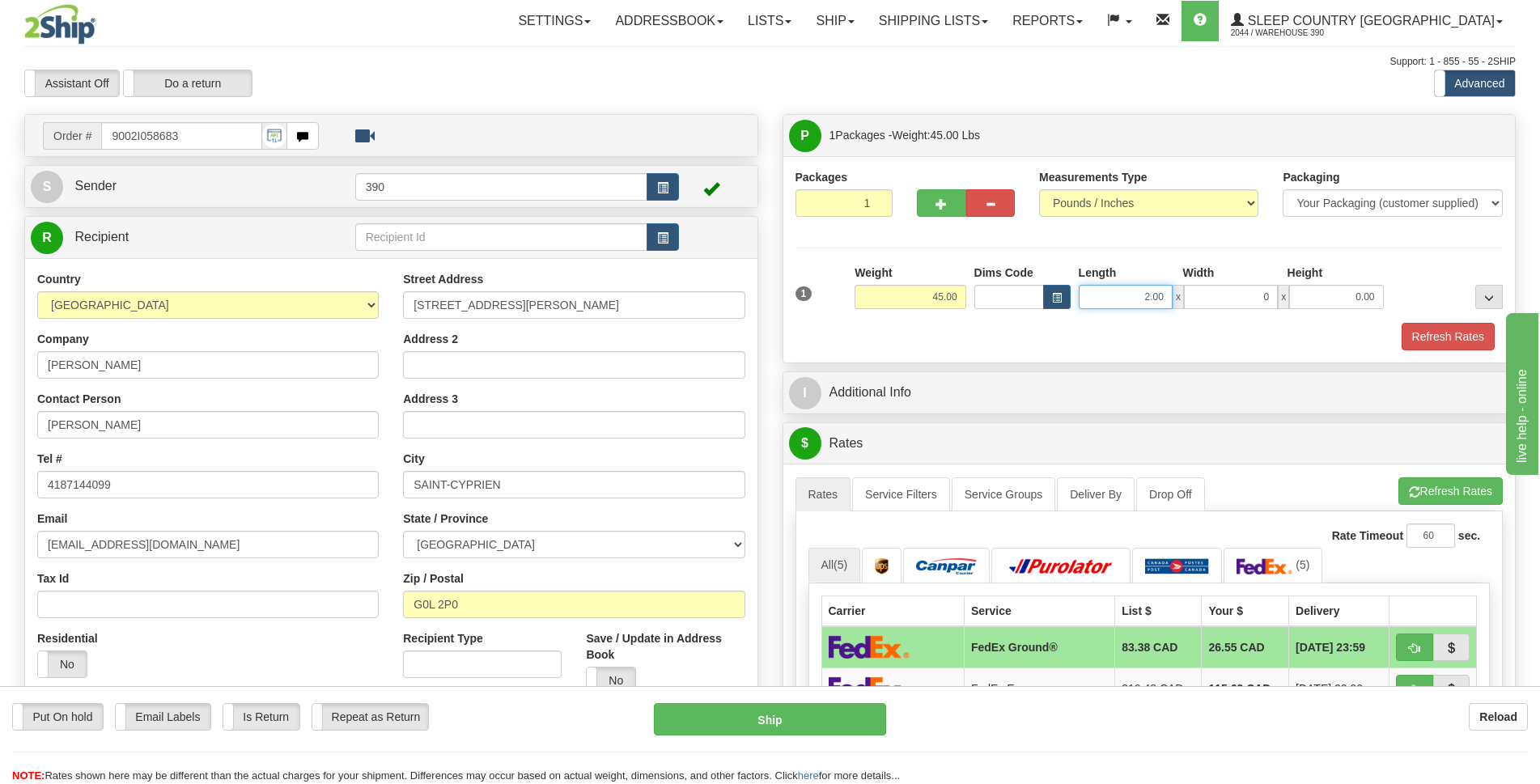
type input "0.00"
click at [1149, 294] on input "2.00" at bounding box center [1125, 297] width 94 height 24
type input "20.00"
type input "40.00"
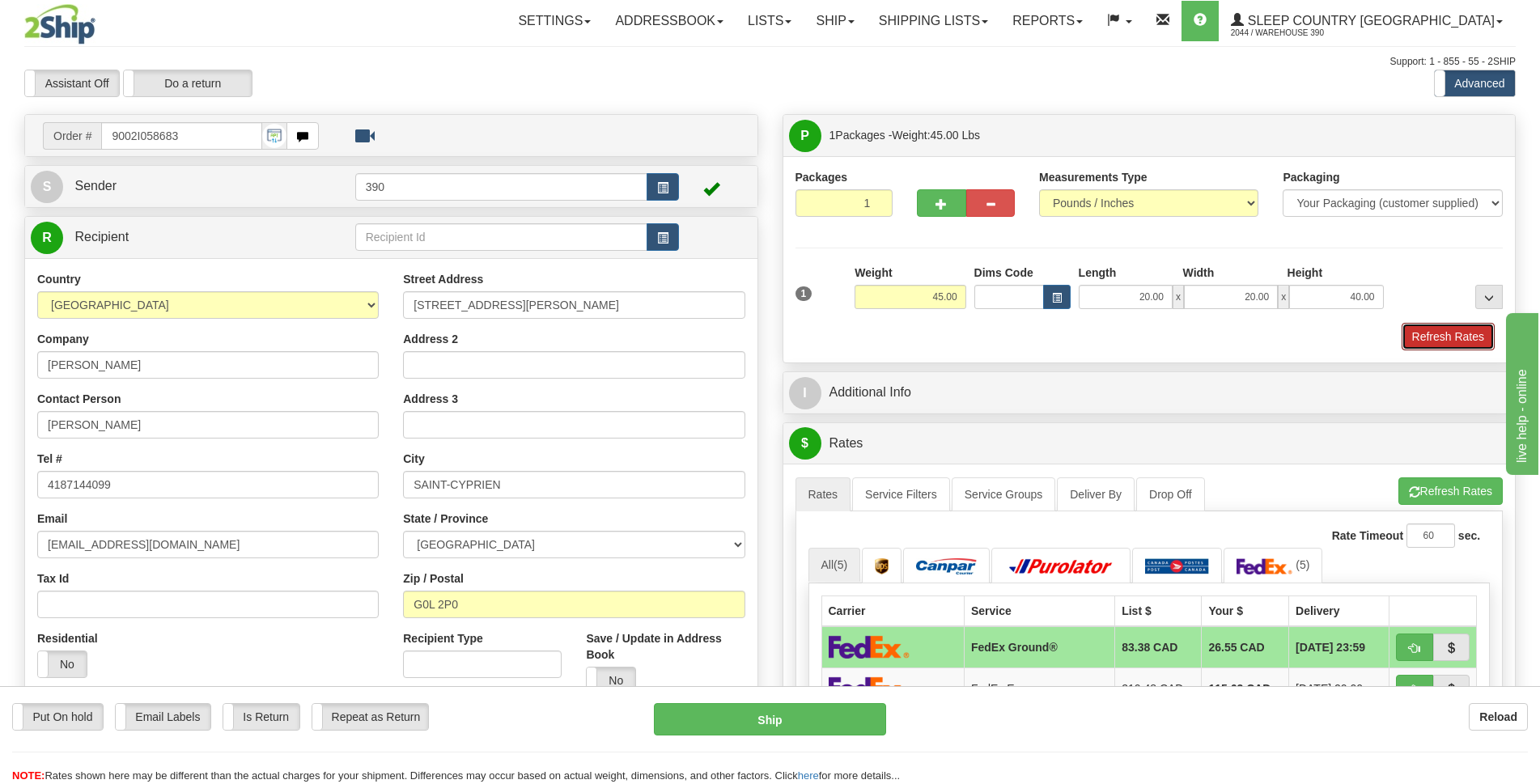
click at [1444, 331] on button "Refresh Rates" at bounding box center [1448, 336] width 93 height 27
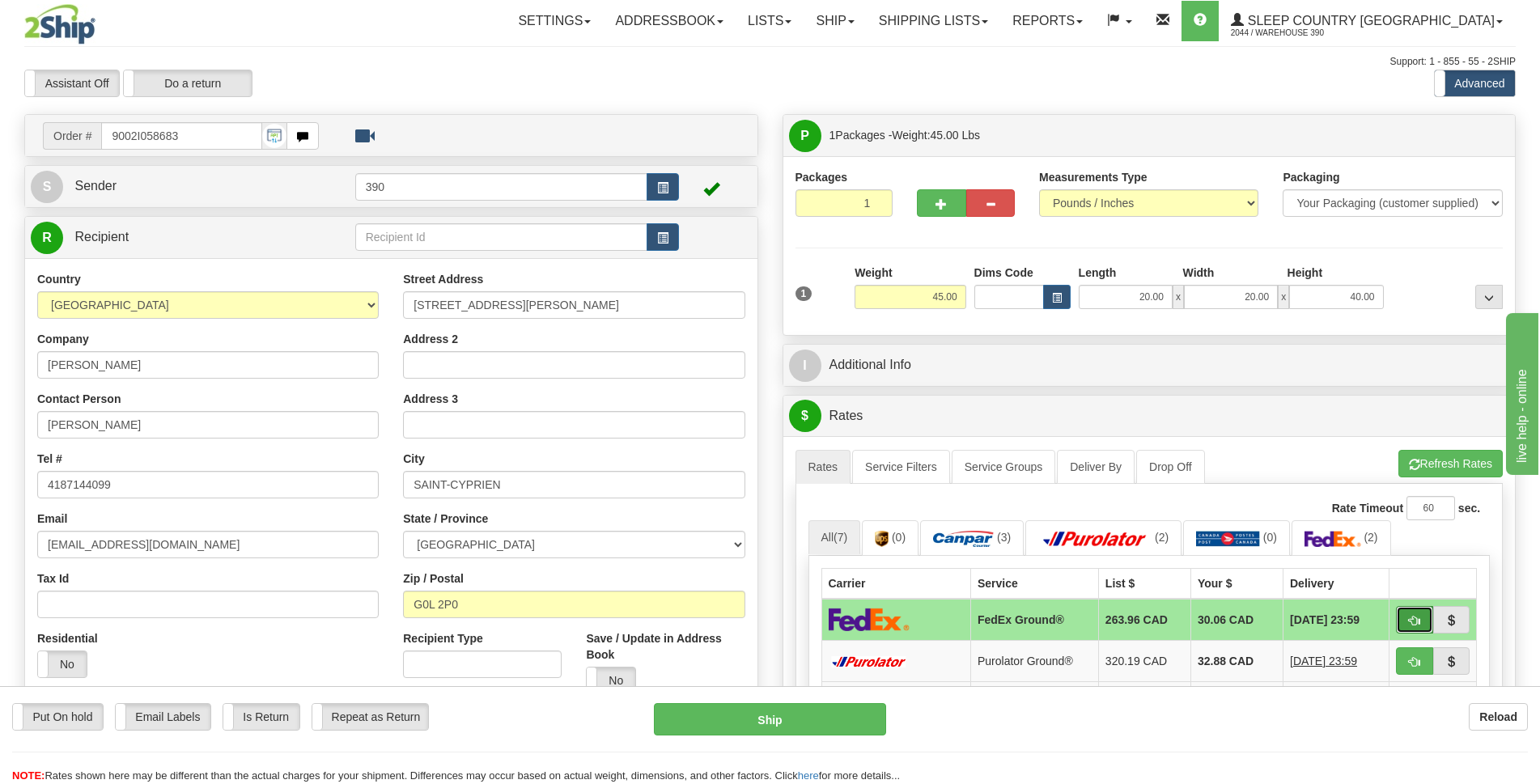
click at [1418, 626] on span "button" at bounding box center [1415, 620] width 11 height 10
type input "92"
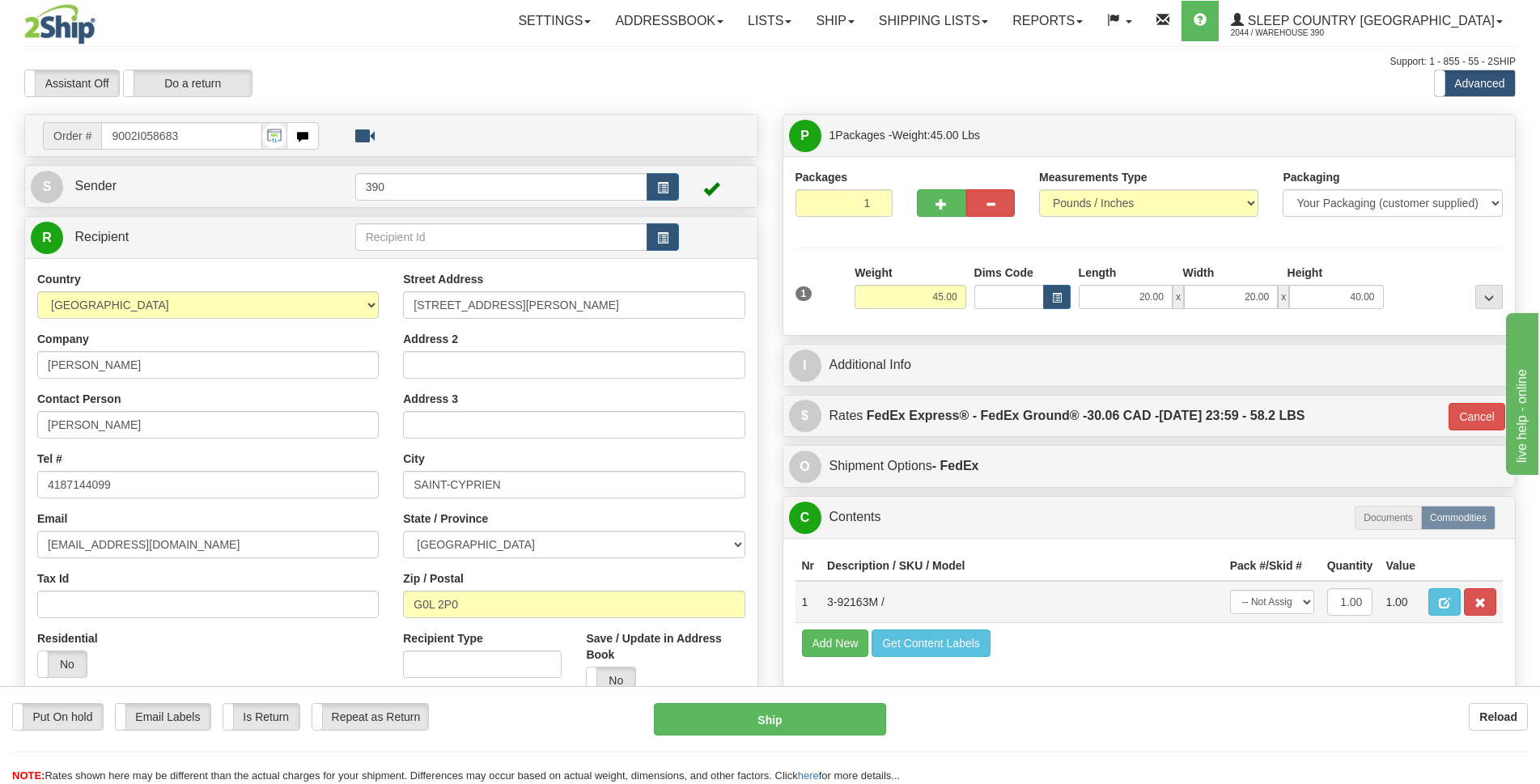
click at [1314, 600] on td "-- Not Assigned -- Package 1" at bounding box center [1271, 601] width 97 height 42
click at [1308, 602] on select "-- Not Assigned -- Package 1" at bounding box center [1271, 602] width 84 height 24
select select "0"
click at [1230, 590] on select "-- Not Assigned -- Package 1" at bounding box center [1271, 602] width 84 height 24
click at [819, 705] on button "Ship" at bounding box center [770, 719] width 232 height 32
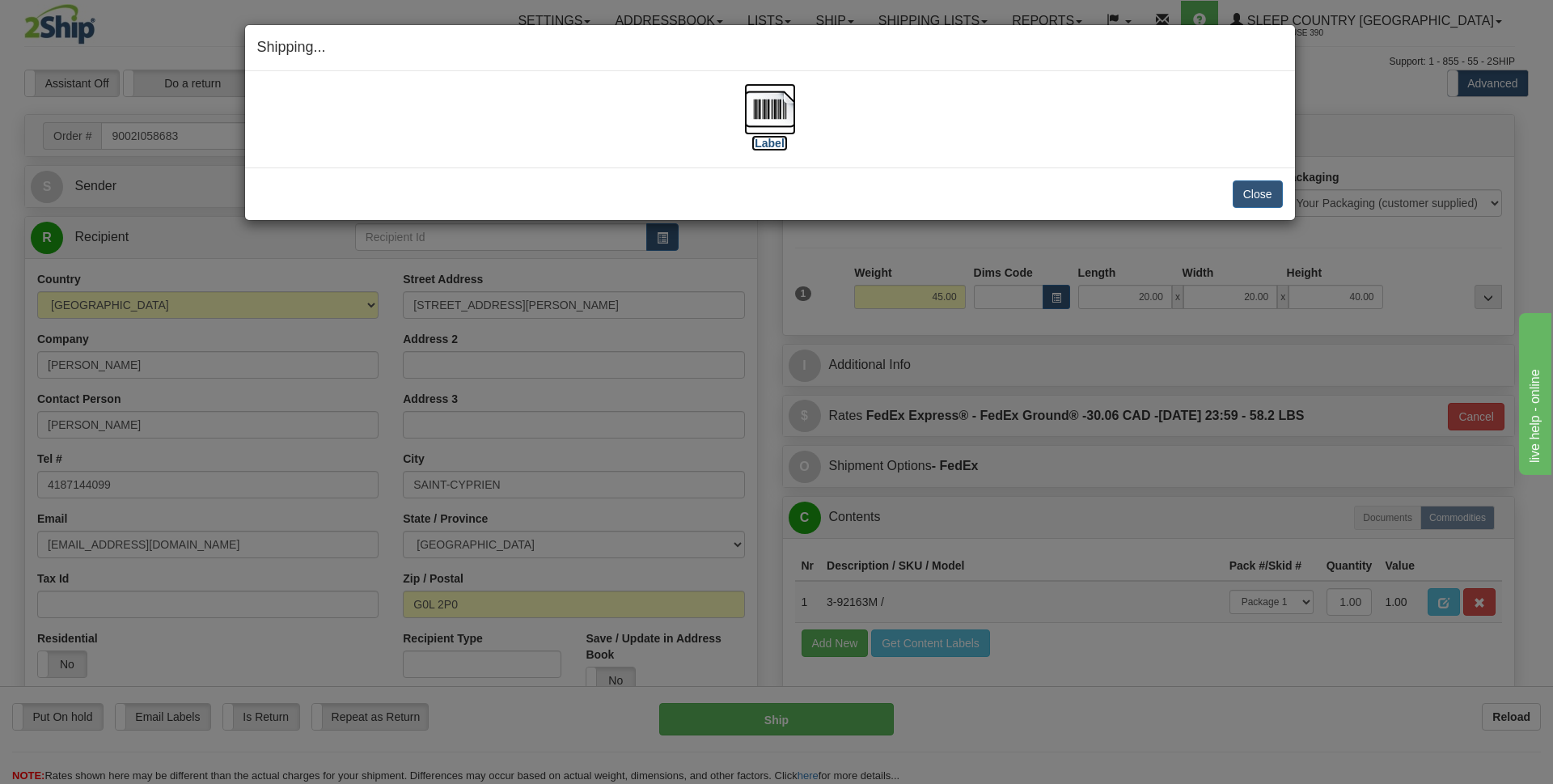
click at [780, 117] on img at bounding box center [770, 108] width 52 height 52
click at [1261, 197] on button "Close" at bounding box center [1257, 193] width 50 height 27
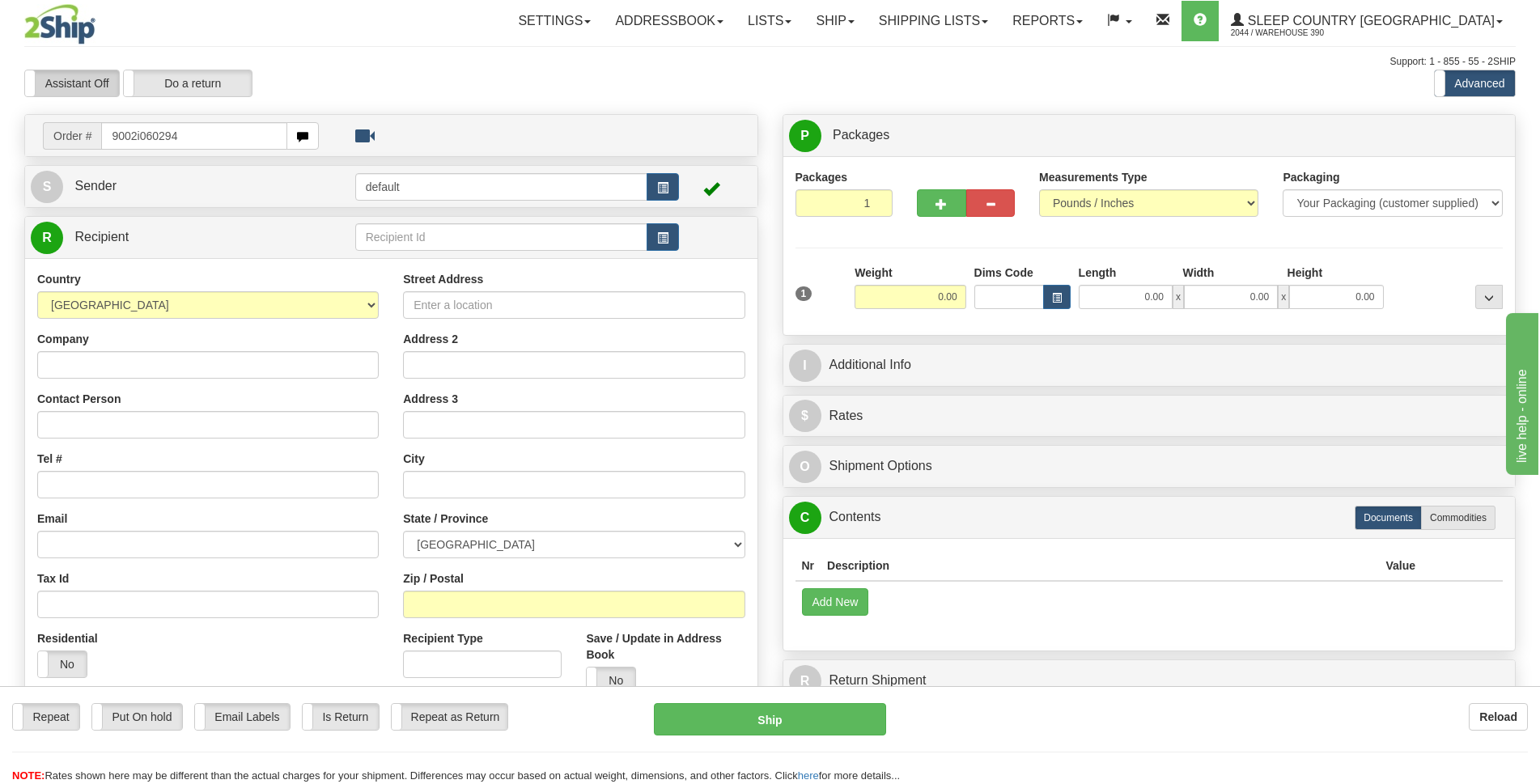
type input "9002i060294"
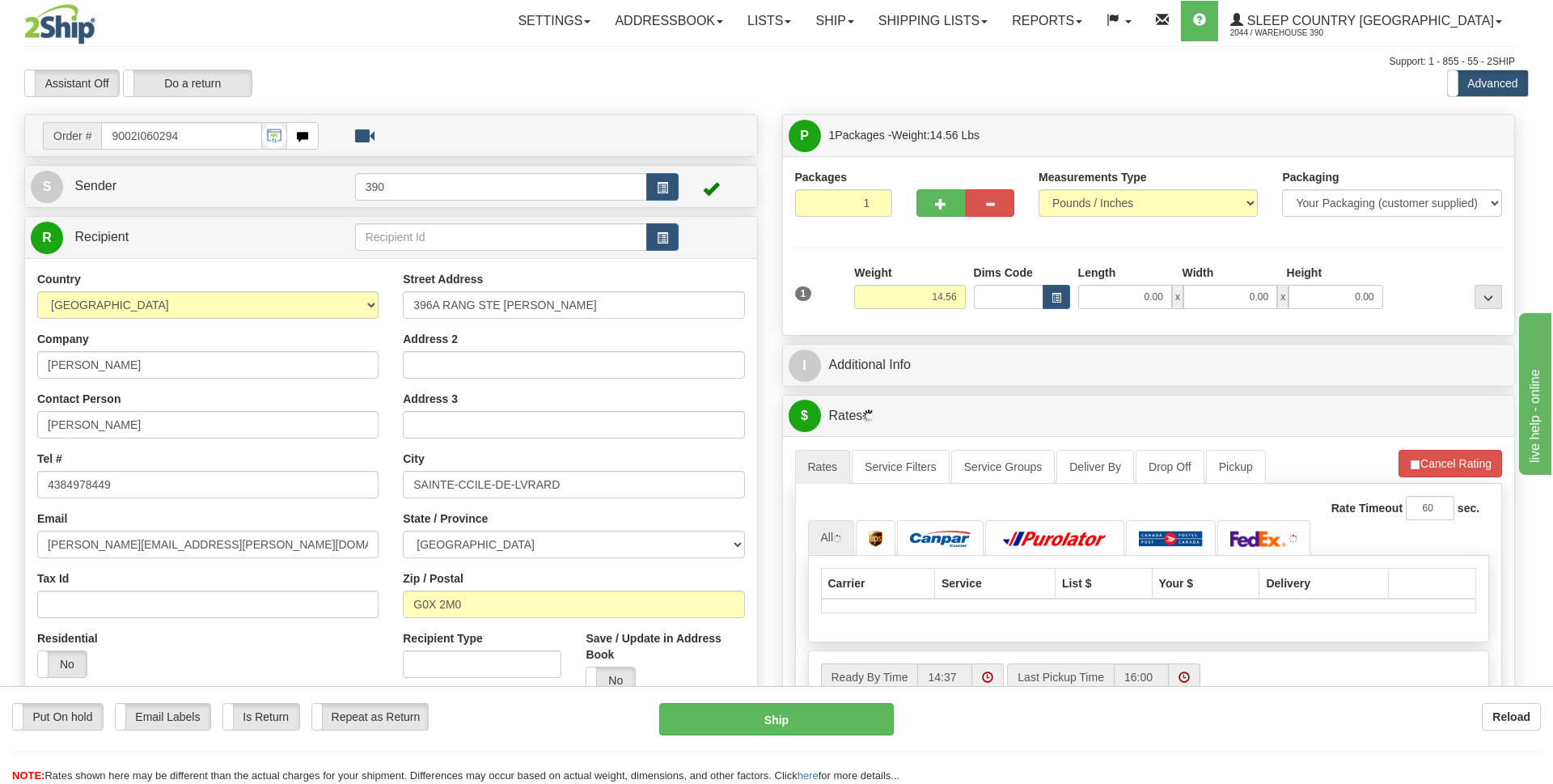
type input "SAINTE-CECILE-DE-LEVRARD"
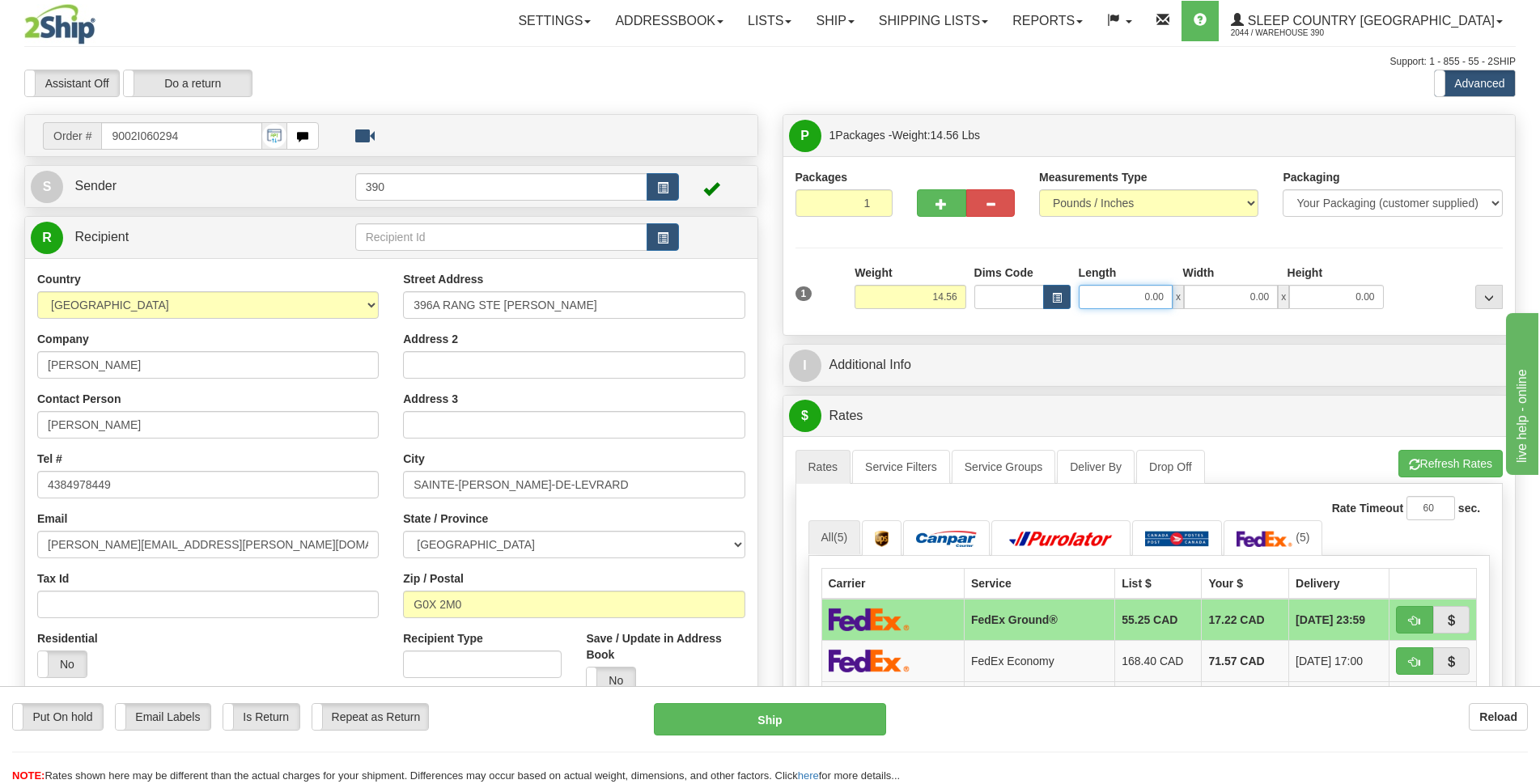
click at [1146, 298] on input "0.00" at bounding box center [1125, 297] width 94 height 24
type input "8.00"
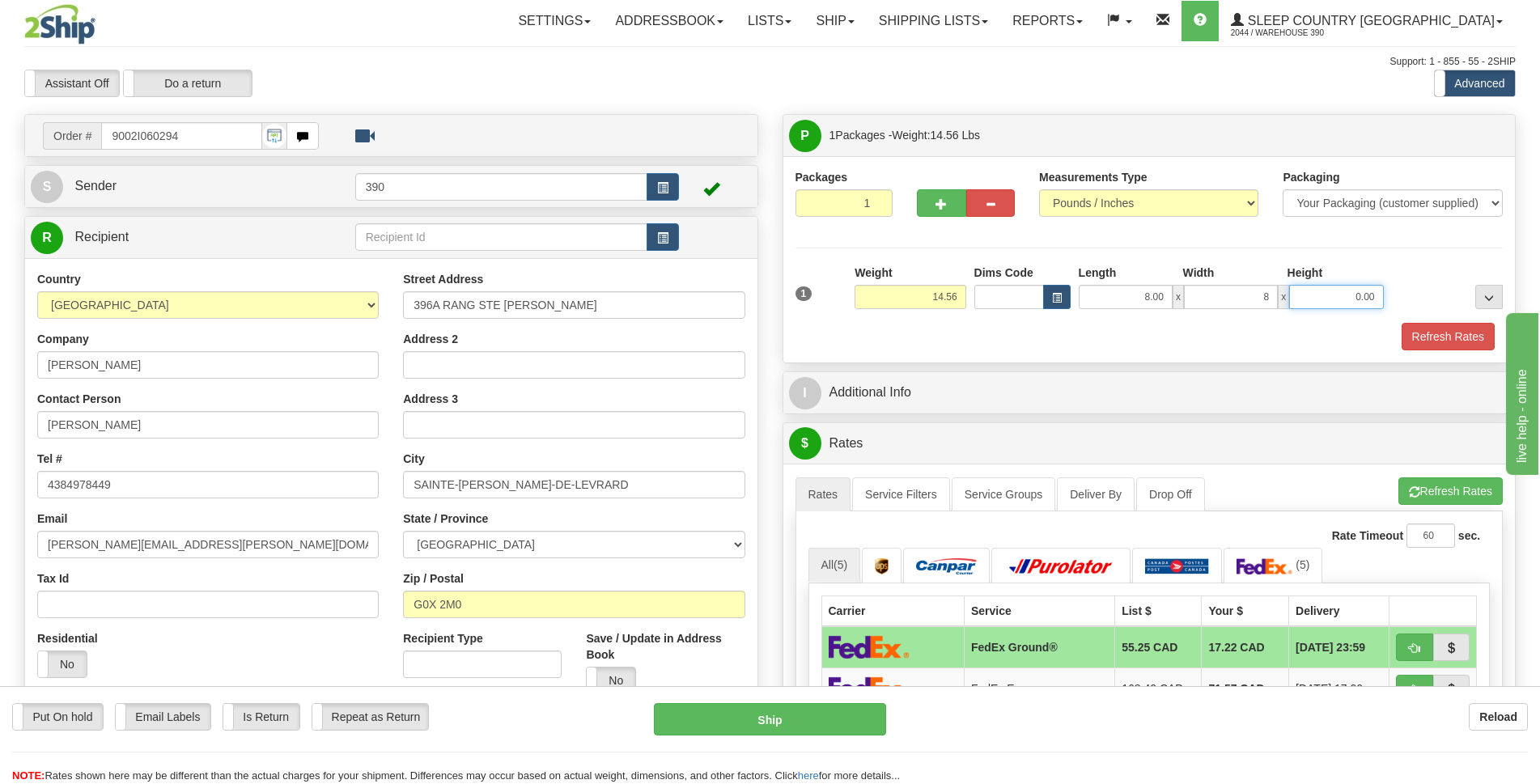
type input "8.00"
type input "10.00"
click at [1427, 330] on button "Refresh Rates" at bounding box center [1448, 336] width 93 height 27
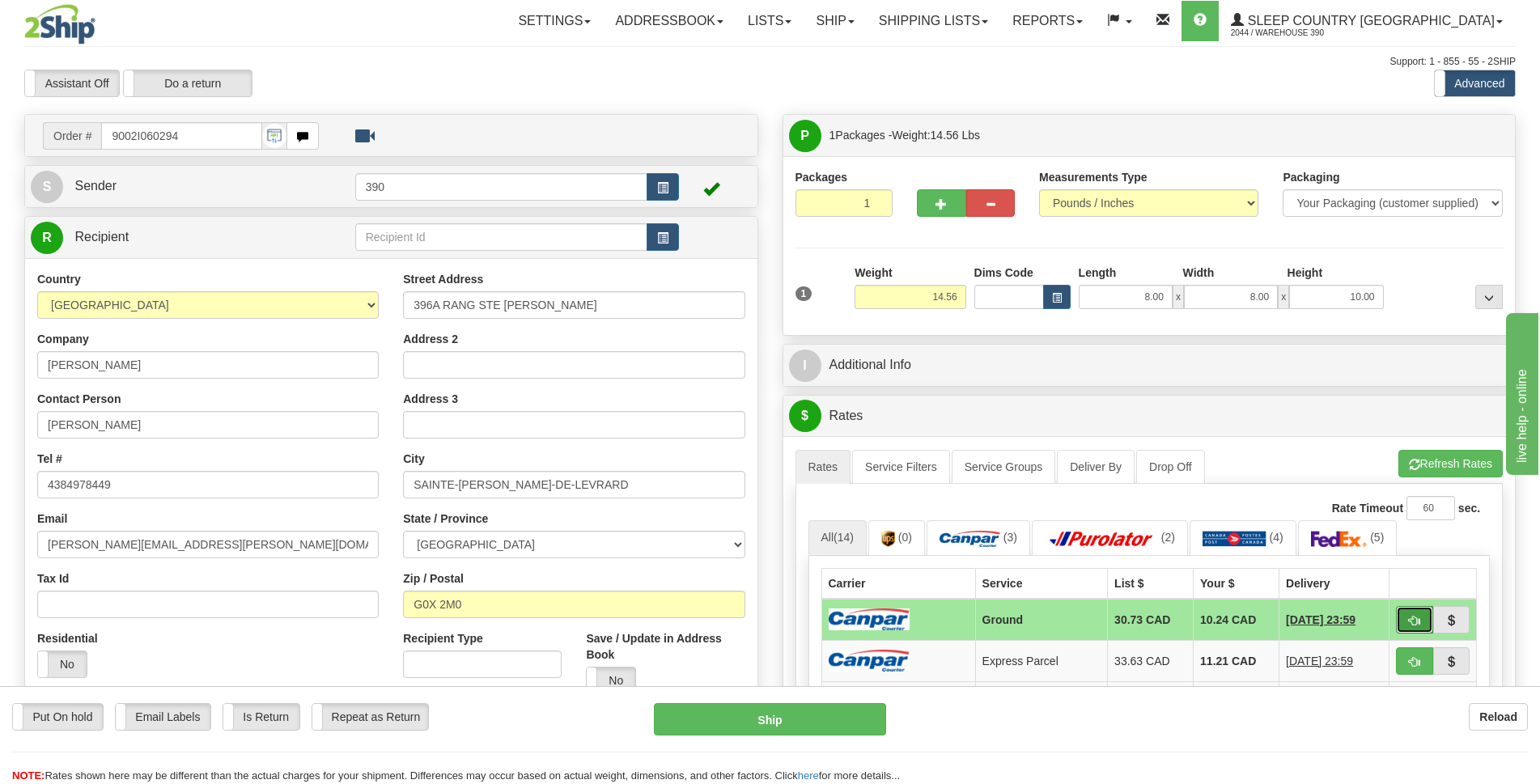
click at [1413, 617] on span "button" at bounding box center [1415, 620] width 11 height 10
type input "1"
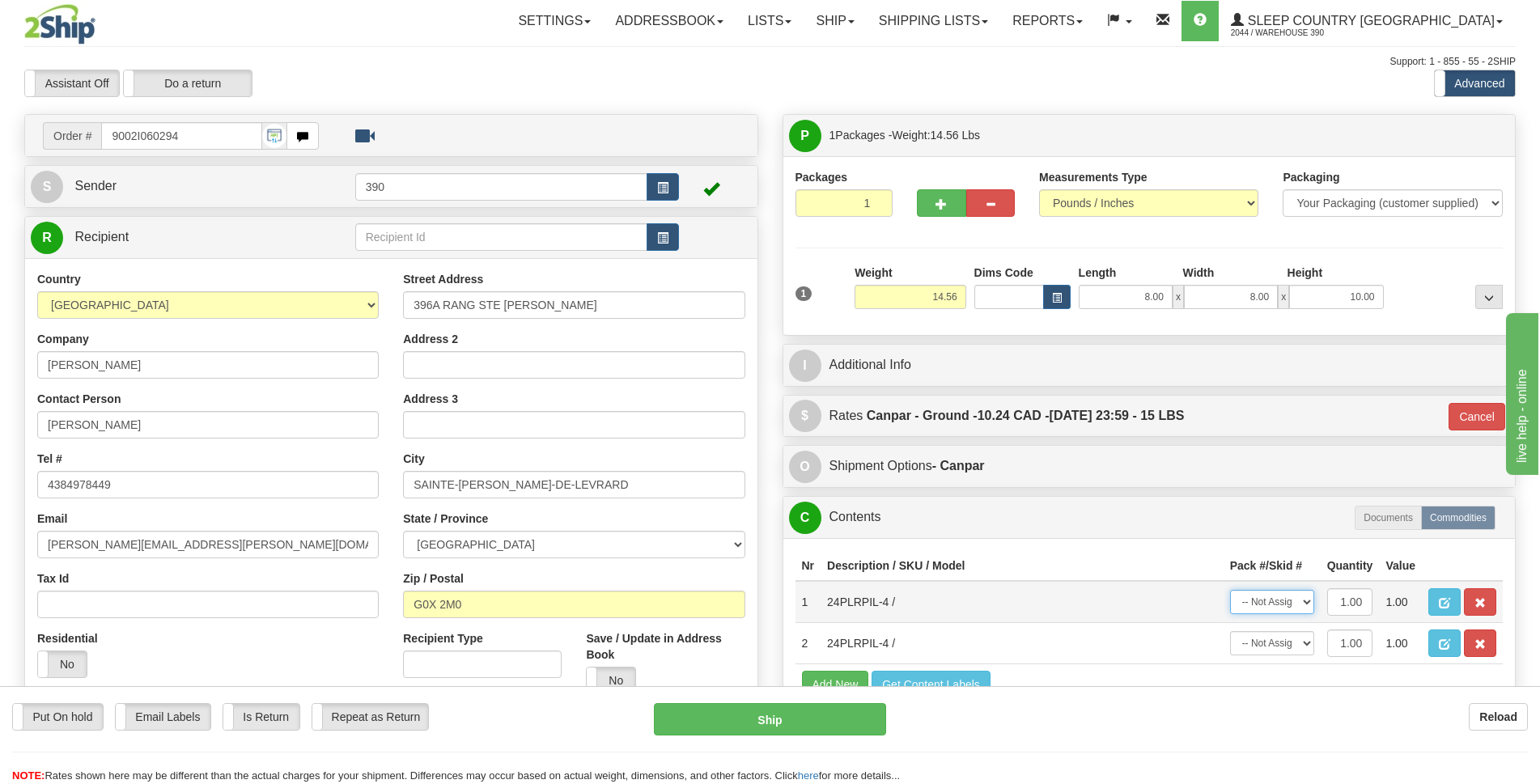
click at [1302, 598] on select "-- Not Assigned -- Package 1" at bounding box center [1271, 602] width 84 height 24
select select "0"
click at [1230, 590] on select "-- Not Assigned -- Package 1" at bounding box center [1271, 602] width 84 height 24
click at [1306, 637] on select "-- Not Assigned -- Package 1" at bounding box center [1271, 644] width 84 height 24
select select "0"
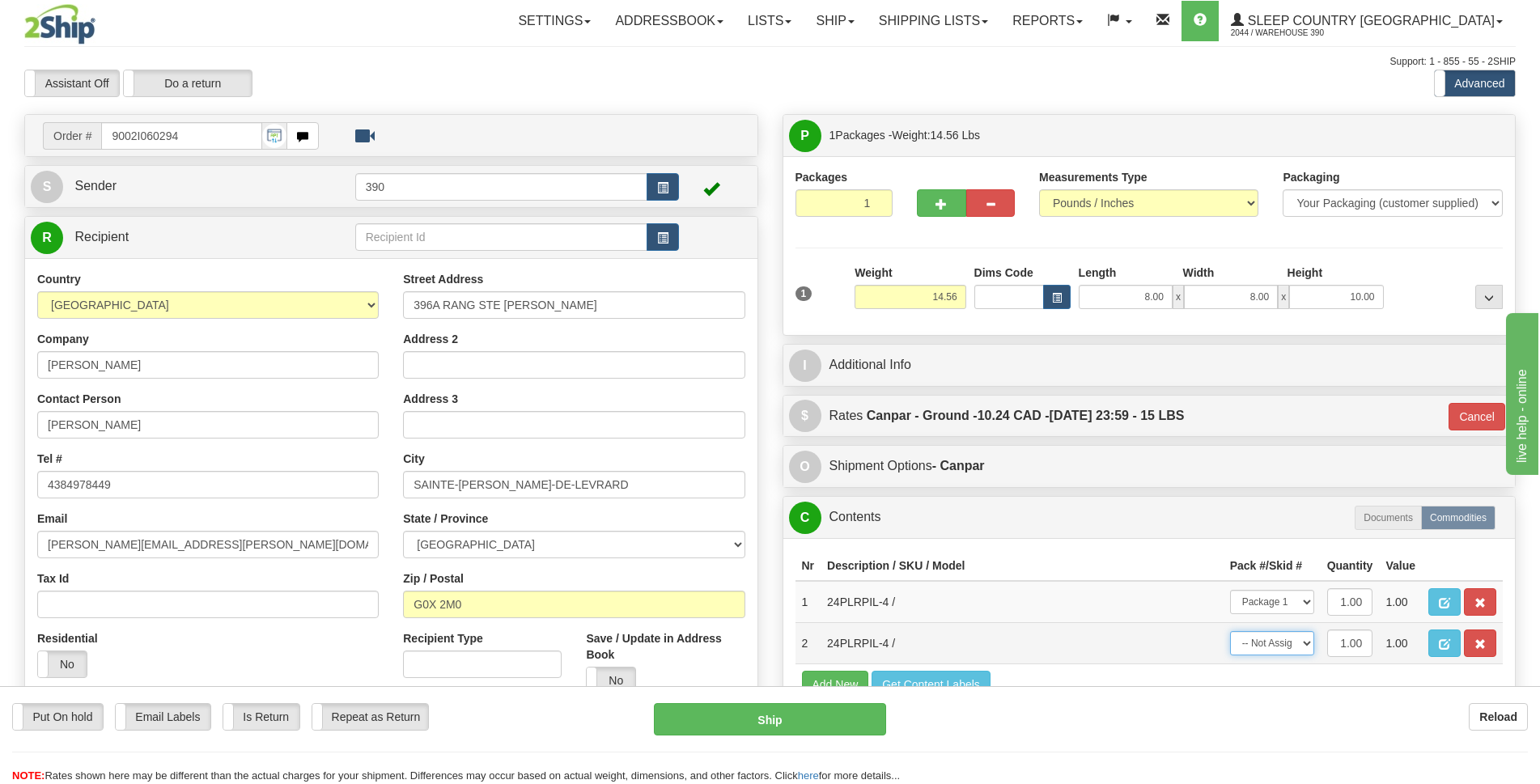
click at [1230, 631] on select "-- Not Assigned -- Package 1" at bounding box center [1271, 644] width 84 height 24
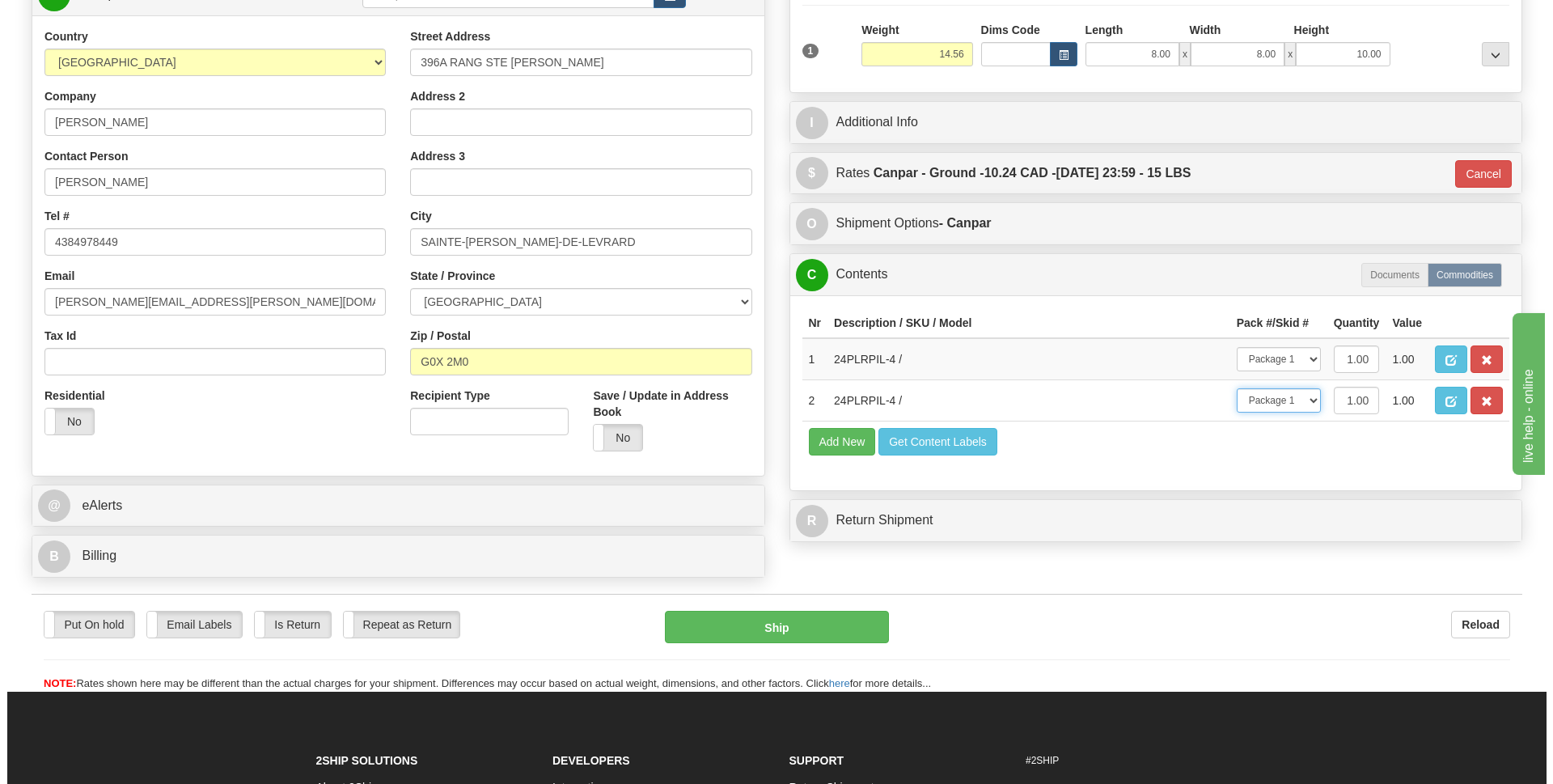
scroll to position [404, 0]
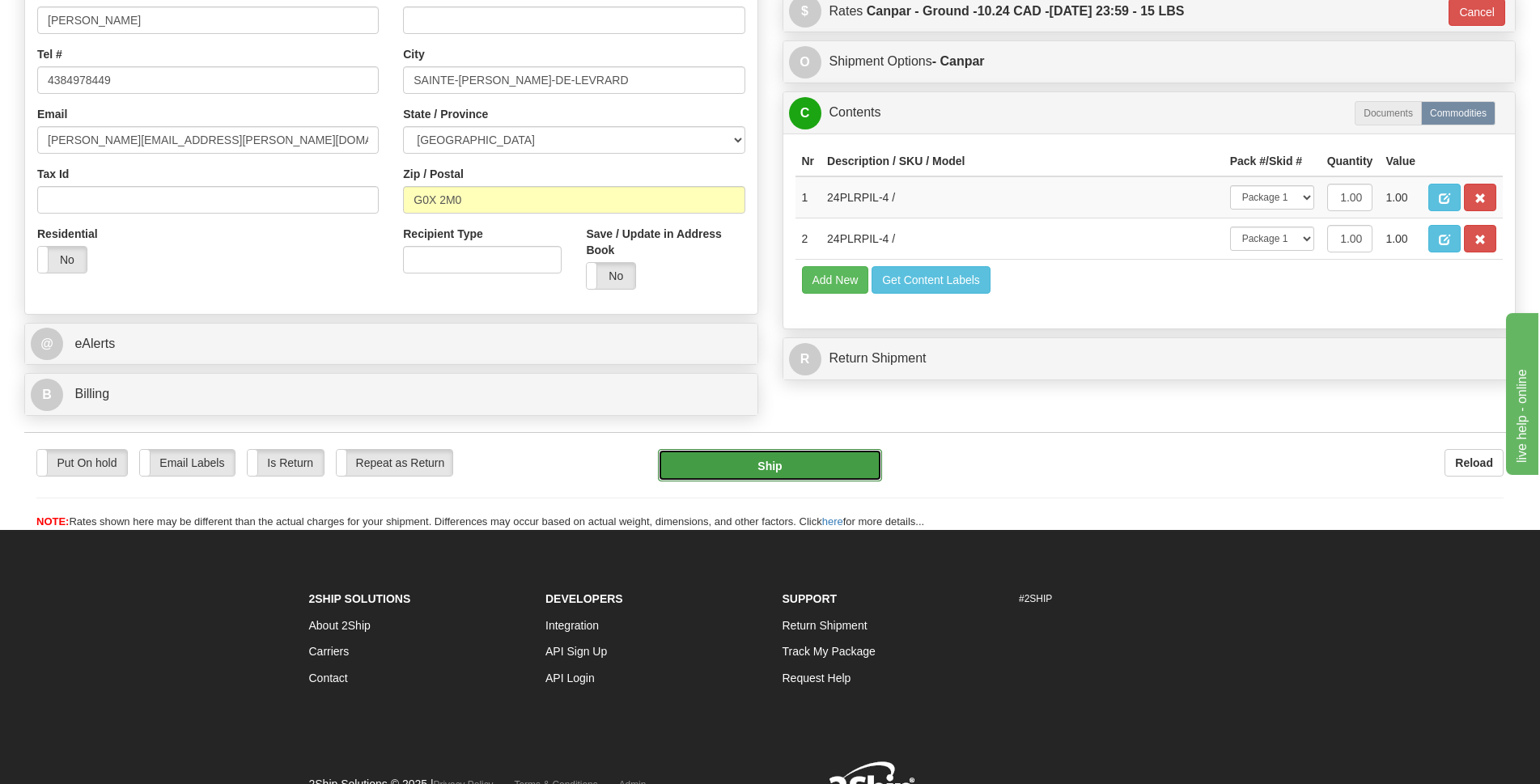
click at [768, 456] on button "Ship" at bounding box center [770, 465] width 224 height 32
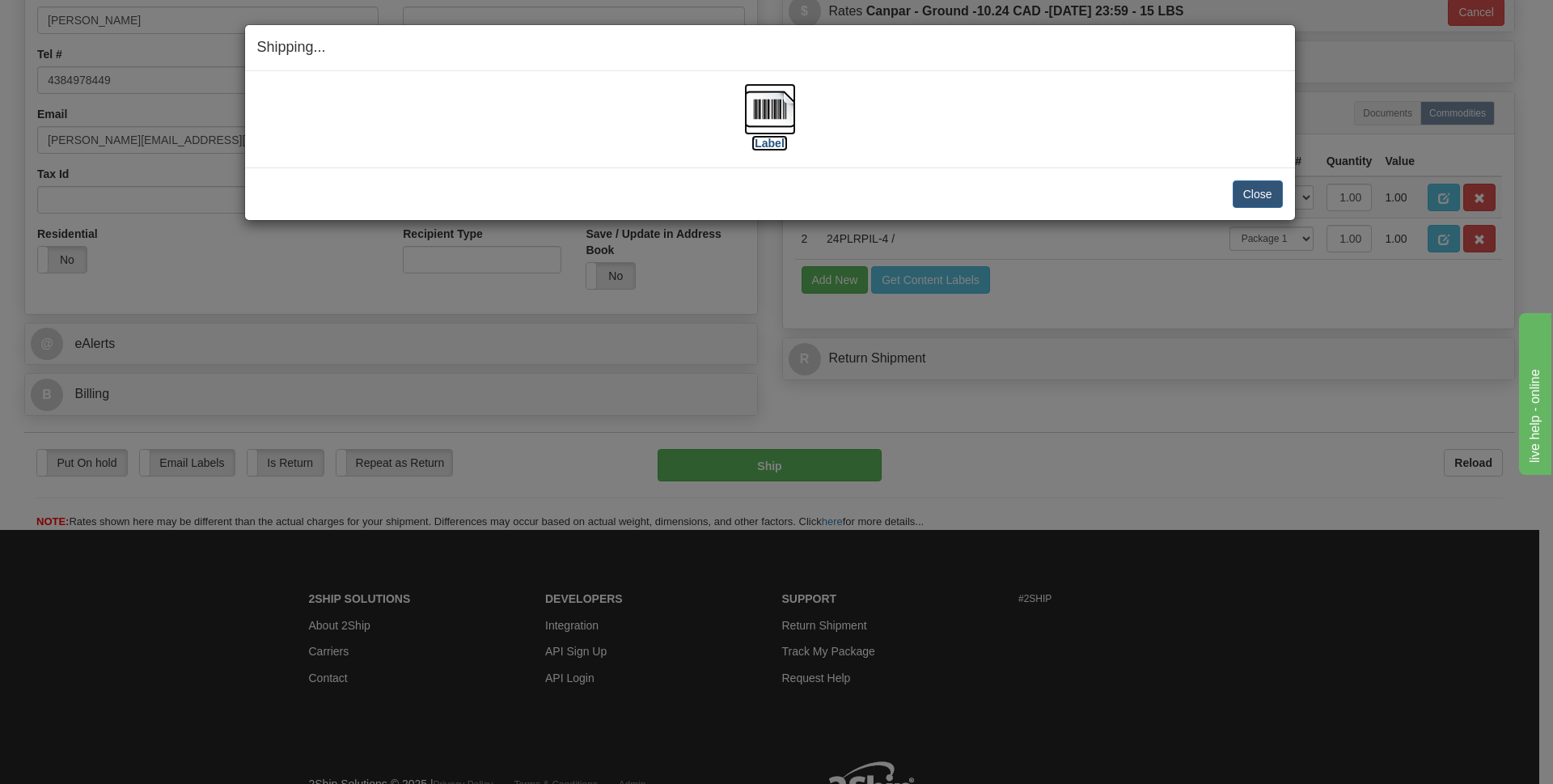
click at [769, 109] on img at bounding box center [770, 108] width 52 height 52
click at [1268, 191] on button "Close" at bounding box center [1257, 193] width 50 height 27
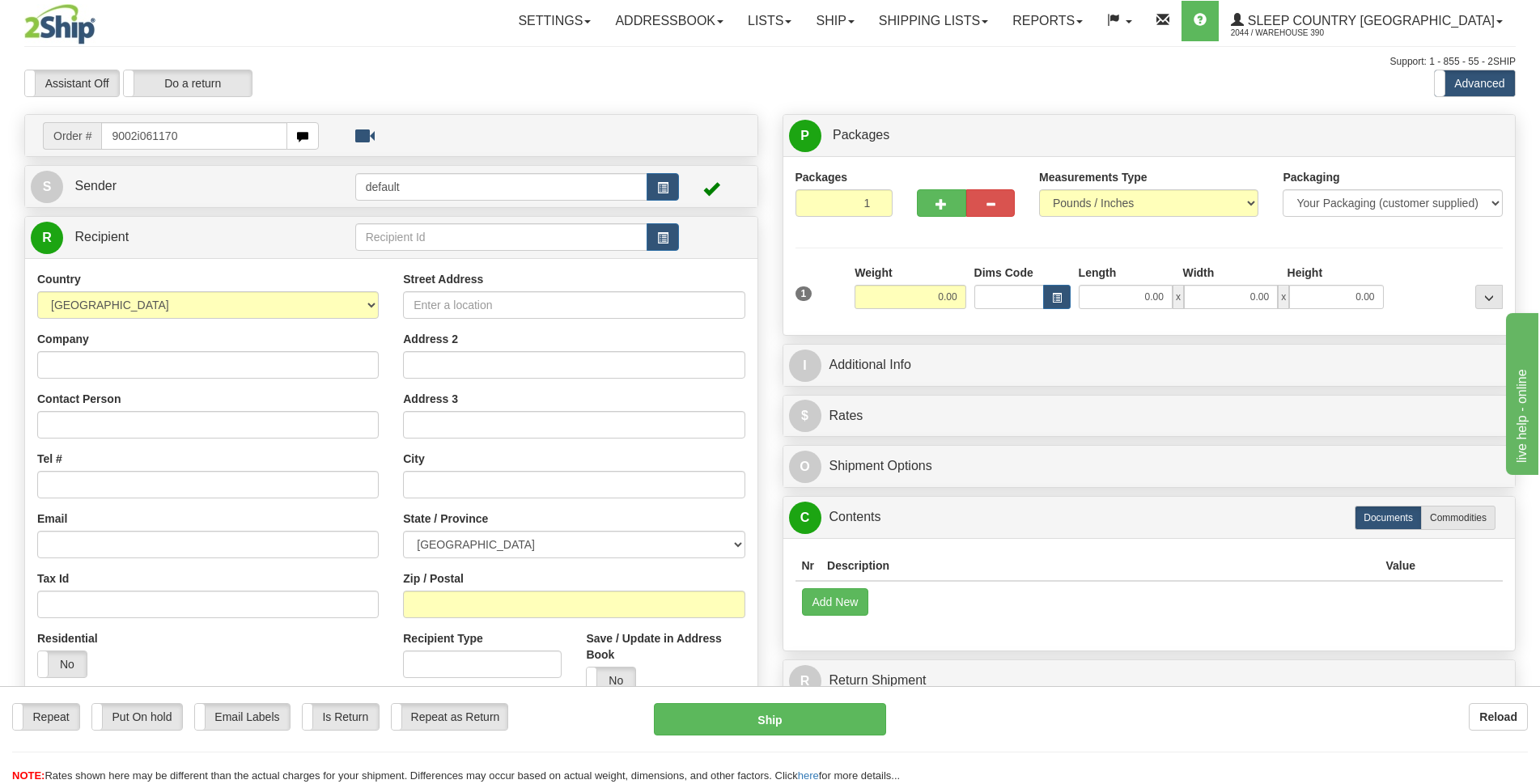
type input "9002i061170"
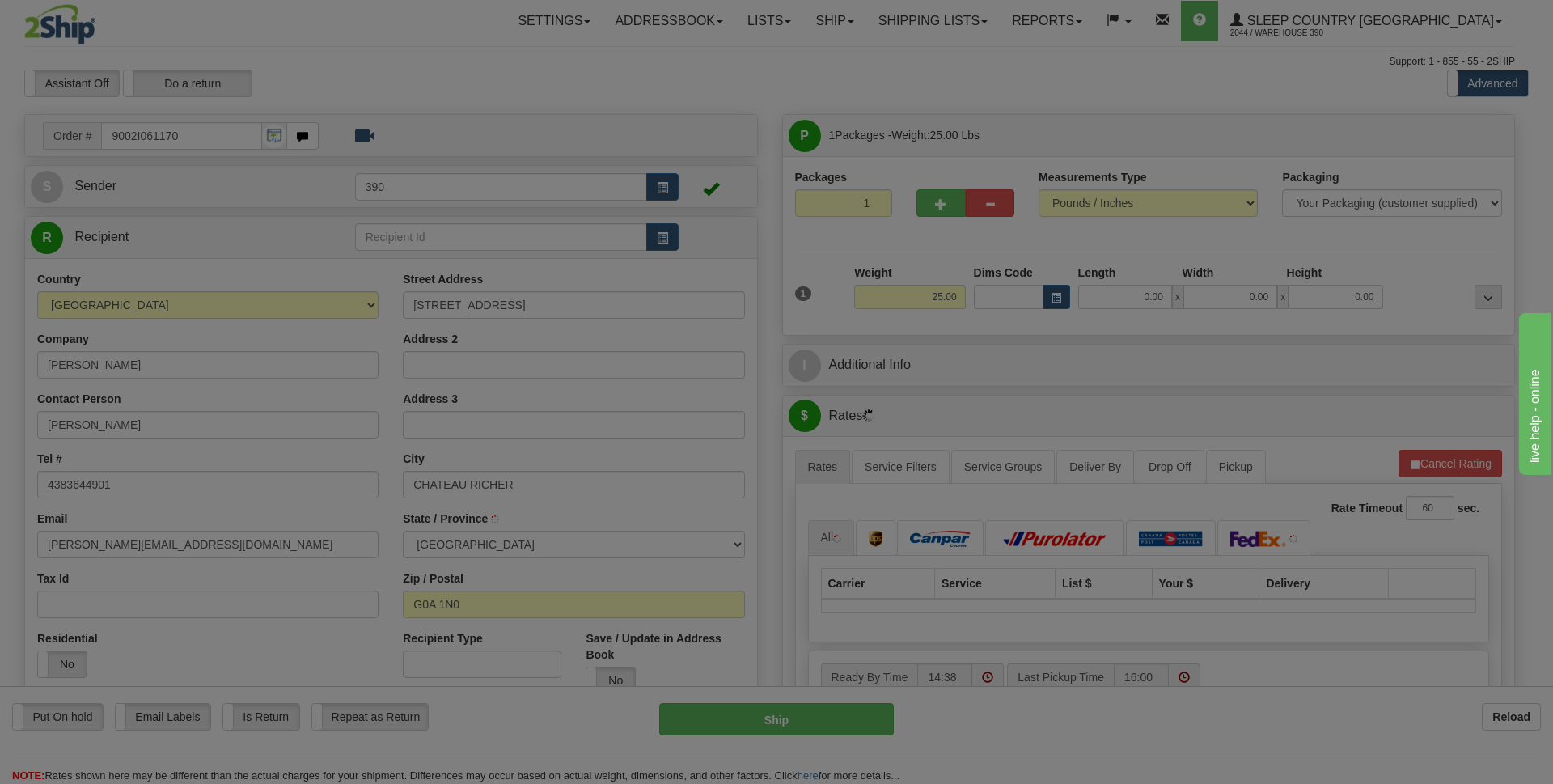
type input "CHATEAU-RICHER"
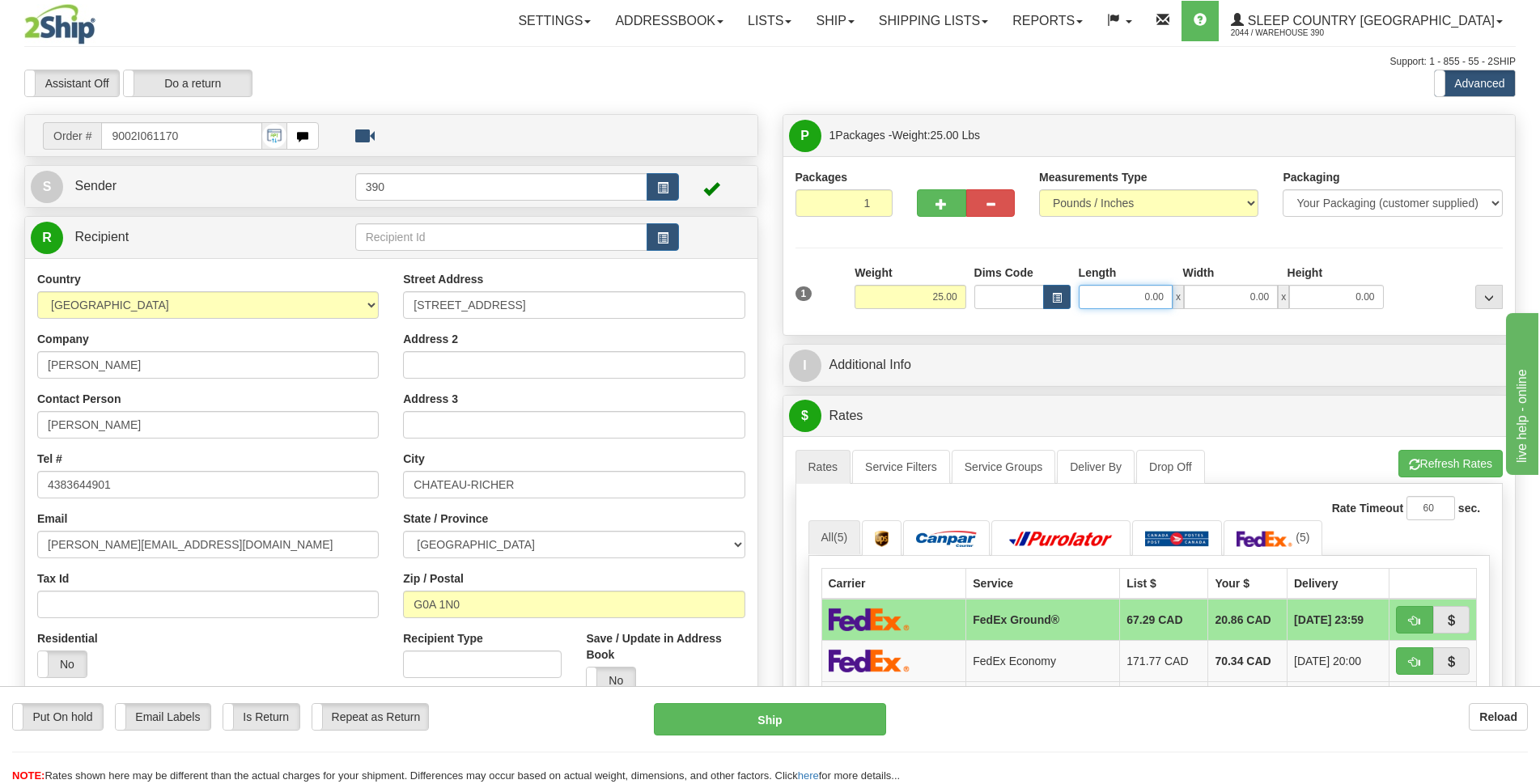
click at [1146, 304] on input "0.00" at bounding box center [1125, 297] width 94 height 24
type input "15.00"
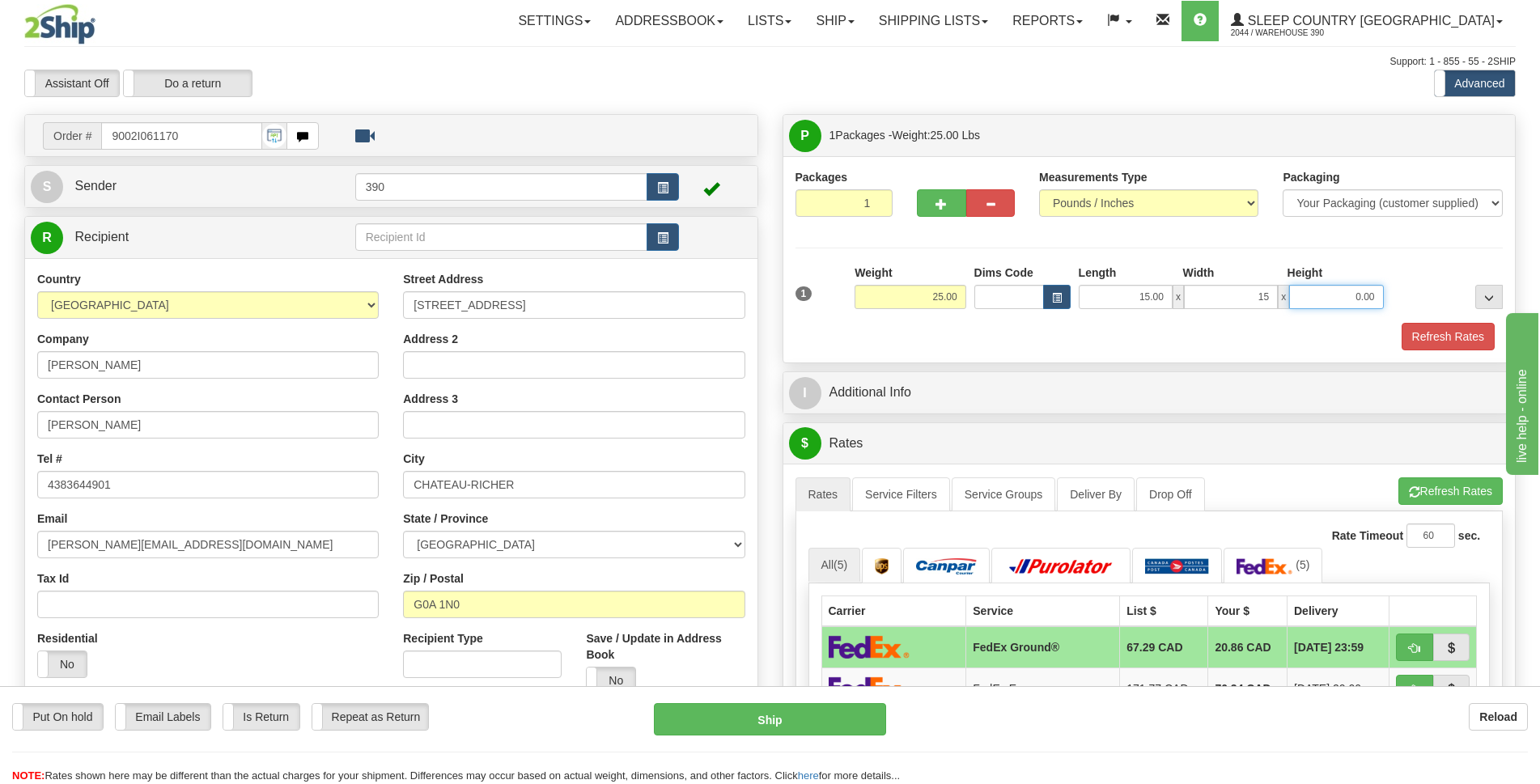
type input "15.00"
type input "40.00"
click at [1451, 338] on button "Refresh Rates" at bounding box center [1448, 336] width 93 height 27
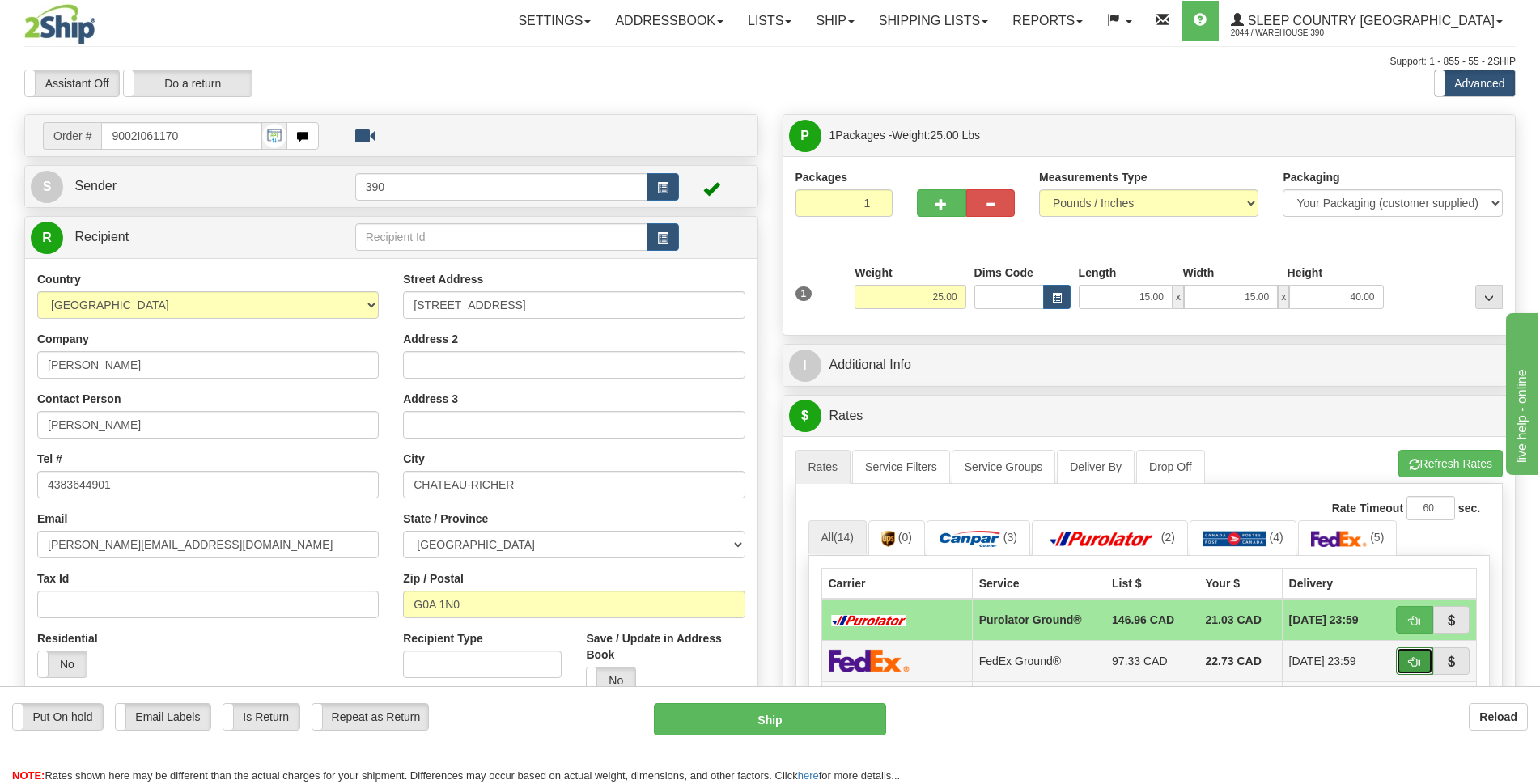
click at [1417, 660] on span "button" at bounding box center [1415, 662] width 11 height 10
type input "92"
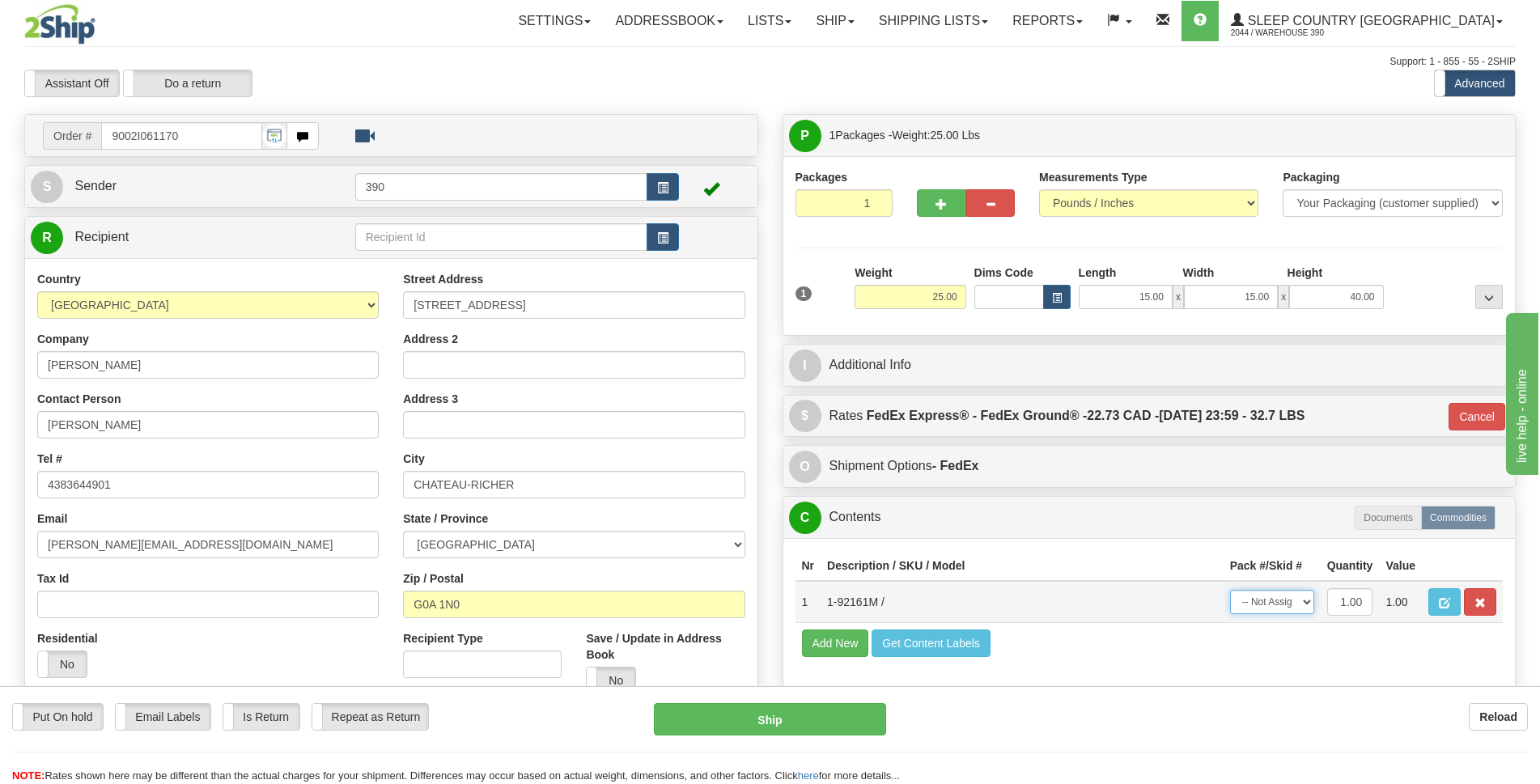
click at [1299, 602] on select "-- Not Assigned -- Package 1" at bounding box center [1271, 602] width 84 height 24
select select "0"
click at [1230, 590] on select "-- Not Assigned -- Package 1" at bounding box center [1271, 602] width 84 height 24
click at [780, 713] on button "Ship" at bounding box center [770, 719] width 232 height 32
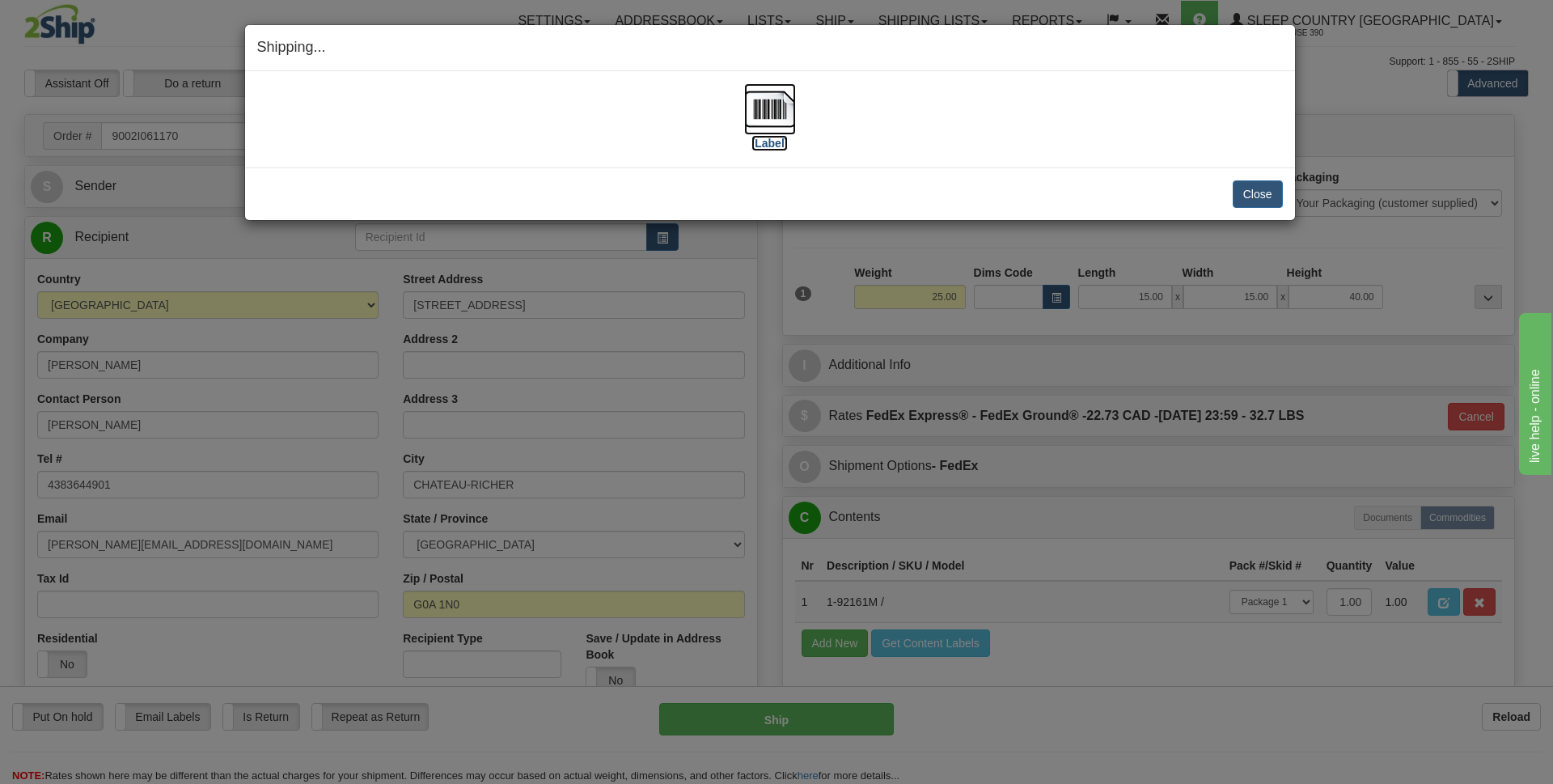
click at [768, 127] on img at bounding box center [770, 108] width 52 height 52
click at [1248, 191] on button "Close" at bounding box center [1257, 193] width 50 height 27
